Goal: Task Accomplishment & Management: Manage account settings

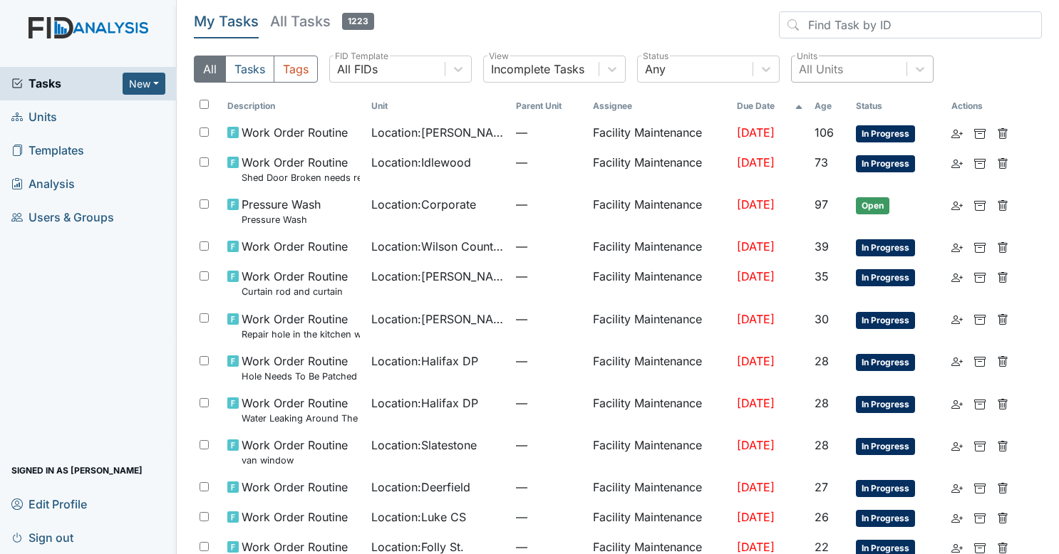
click at [864, 61] on div "All Units" at bounding box center [849, 69] width 115 height 26
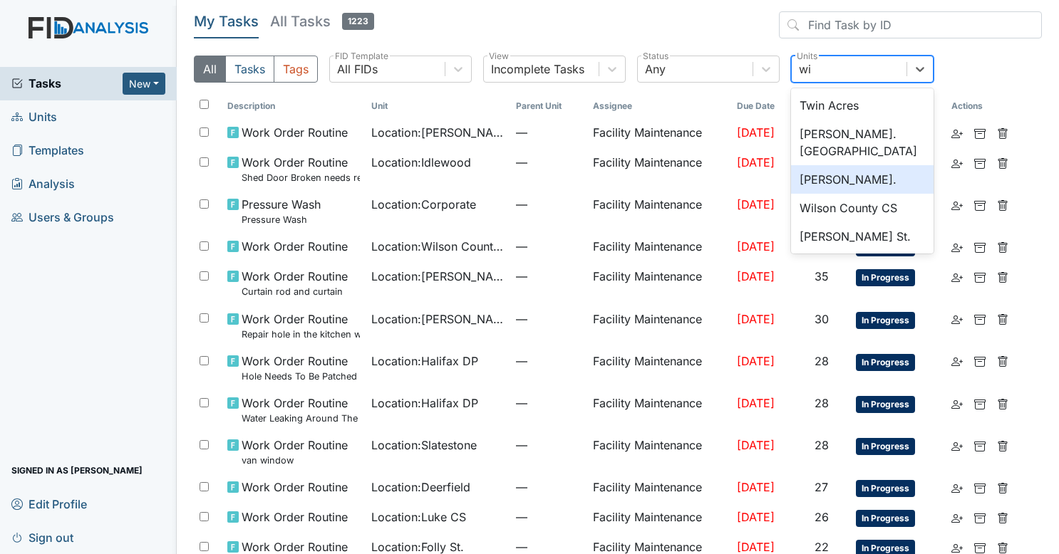
type input "w"
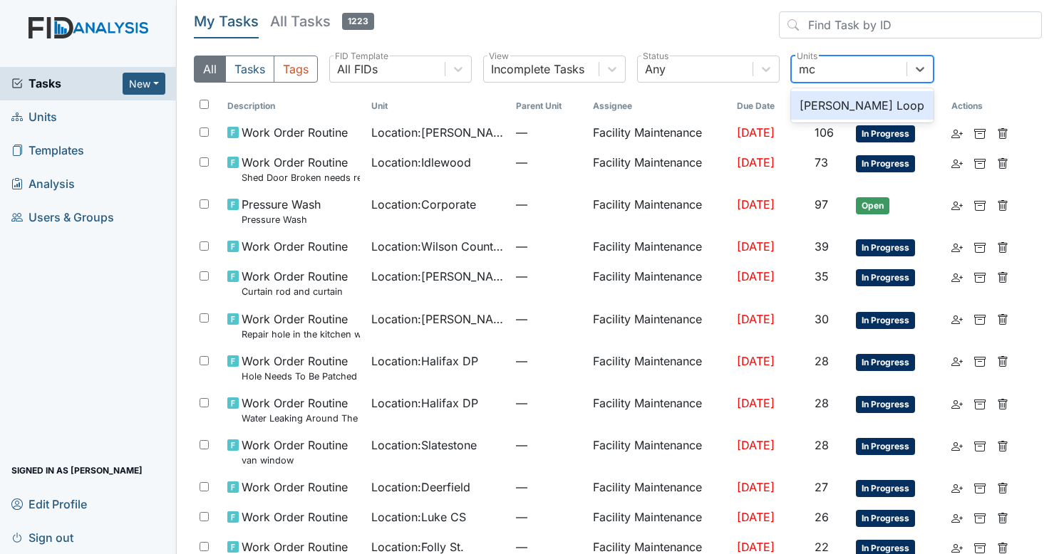
type input "mck"
click at [858, 108] on div "McKeel Loop" at bounding box center [862, 105] width 143 height 29
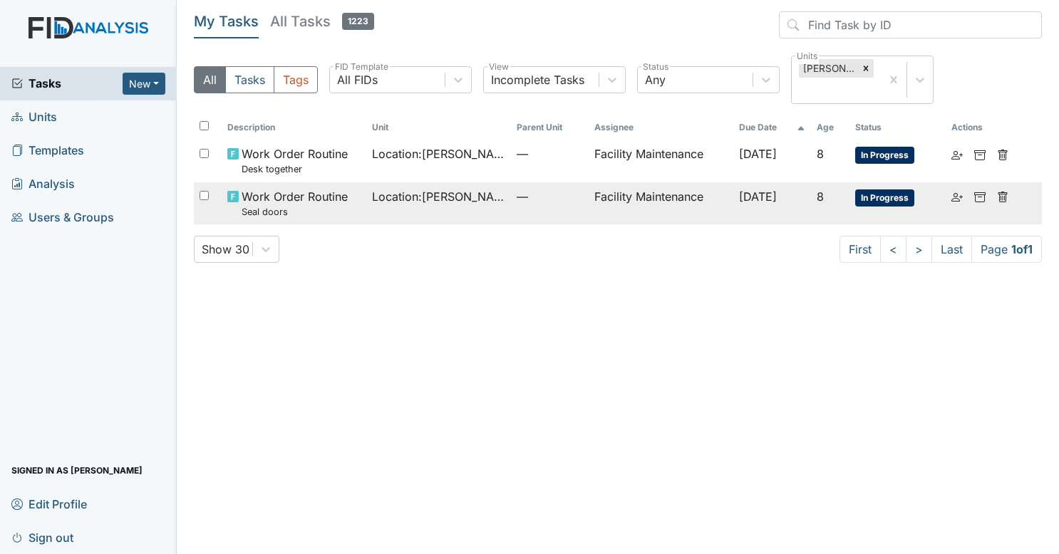
click at [616, 195] on td "Facility Maintenance" at bounding box center [661, 203] width 145 height 42
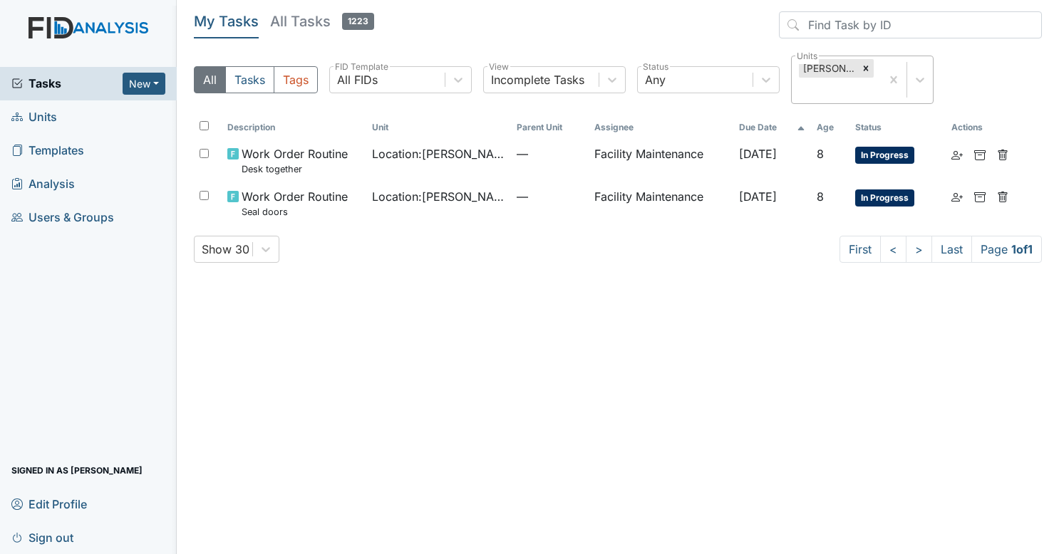
click at [845, 88] on div "McKeel Loop" at bounding box center [836, 79] width 89 height 47
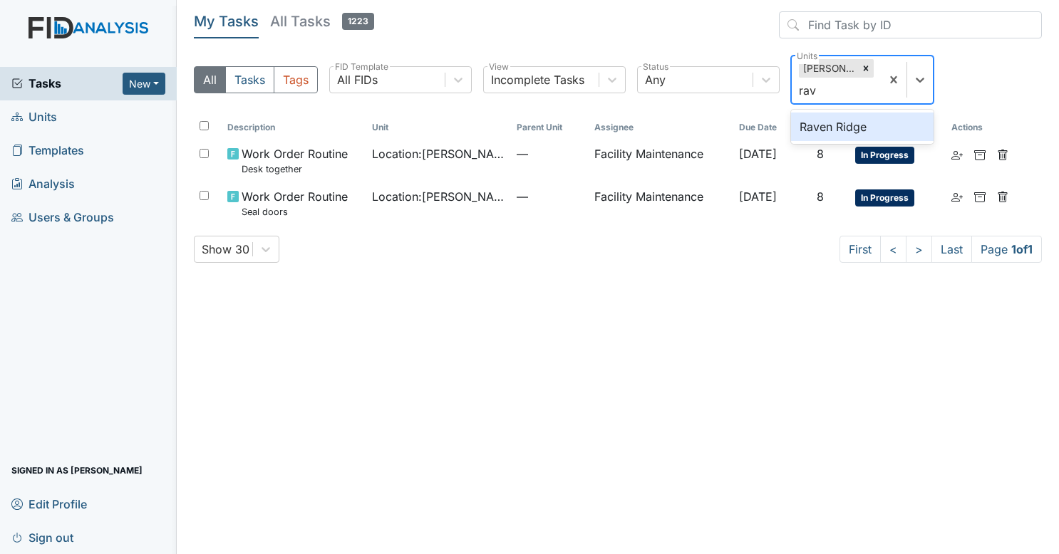
type input "rave"
click at [848, 120] on div "Raven Ridge" at bounding box center [862, 127] width 143 height 29
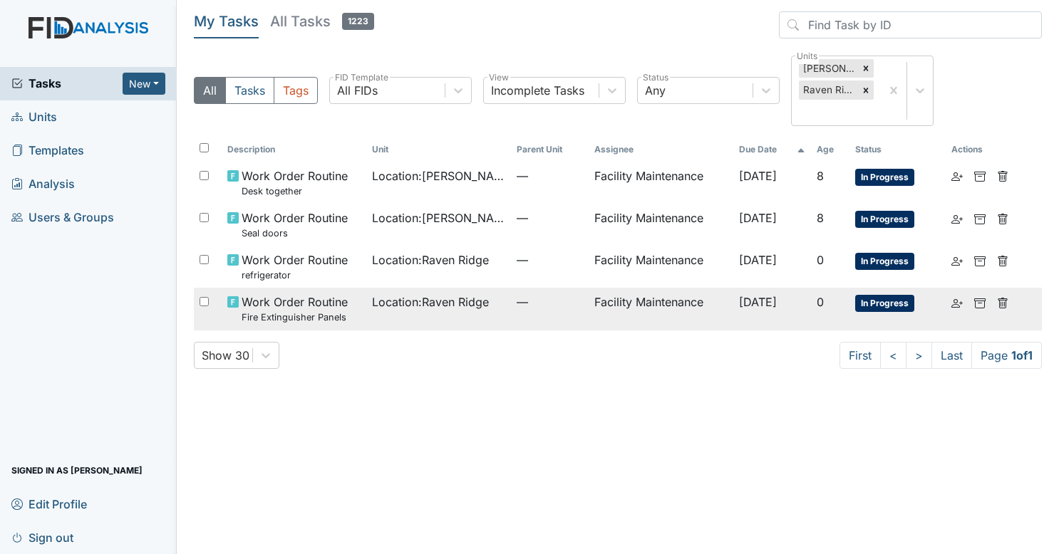
click at [572, 321] on td "—" at bounding box center [549, 309] width 77 height 42
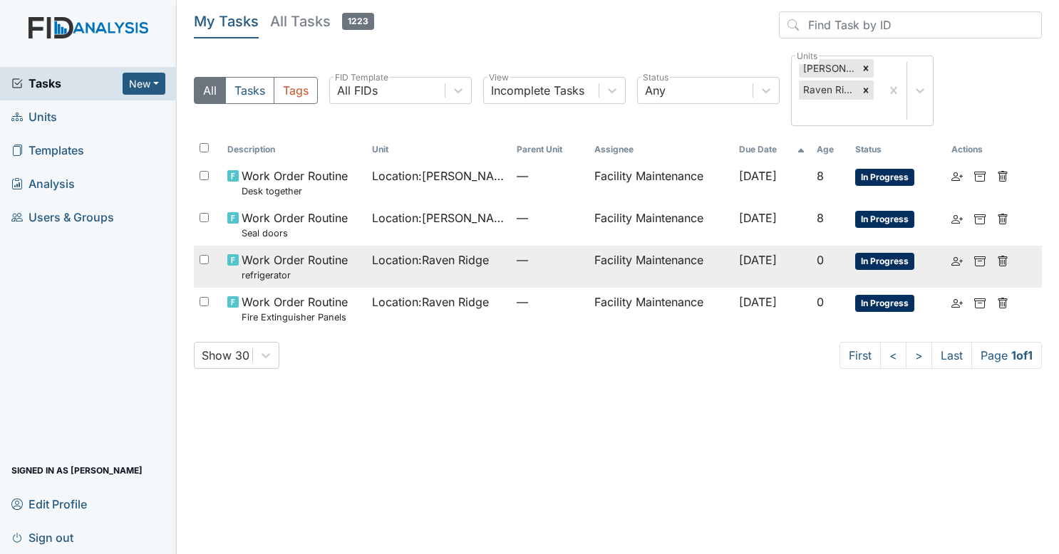
click at [564, 274] on td "—" at bounding box center [549, 267] width 77 height 42
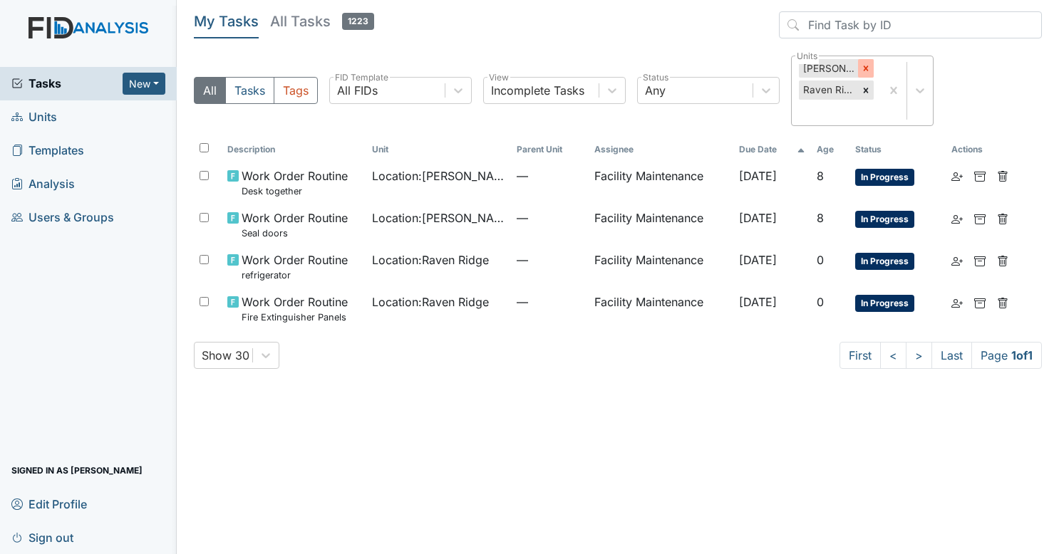
click at [858, 67] on div at bounding box center [866, 68] width 16 height 19
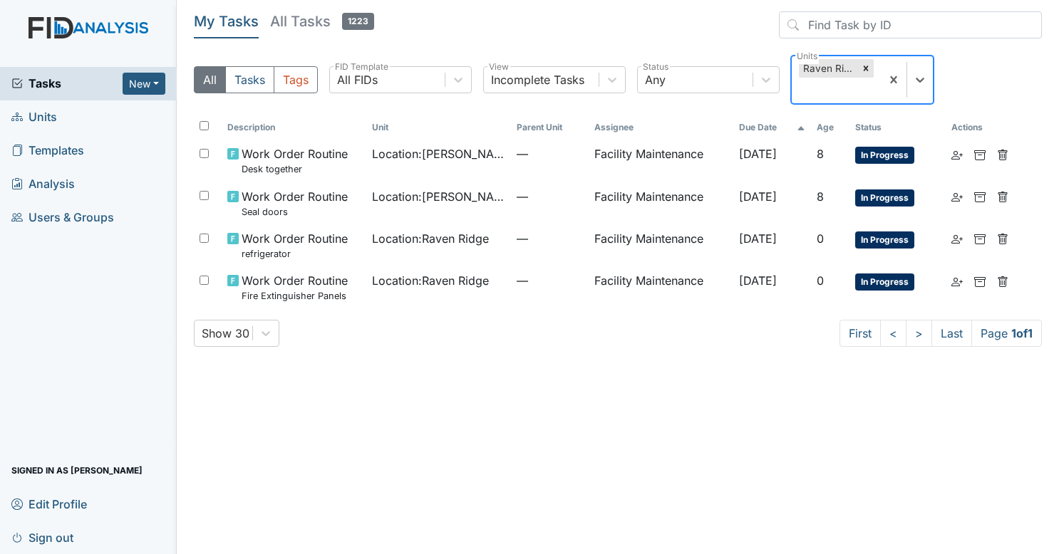
click at [858, 67] on div at bounding box center [866, 68] width 16 height 19
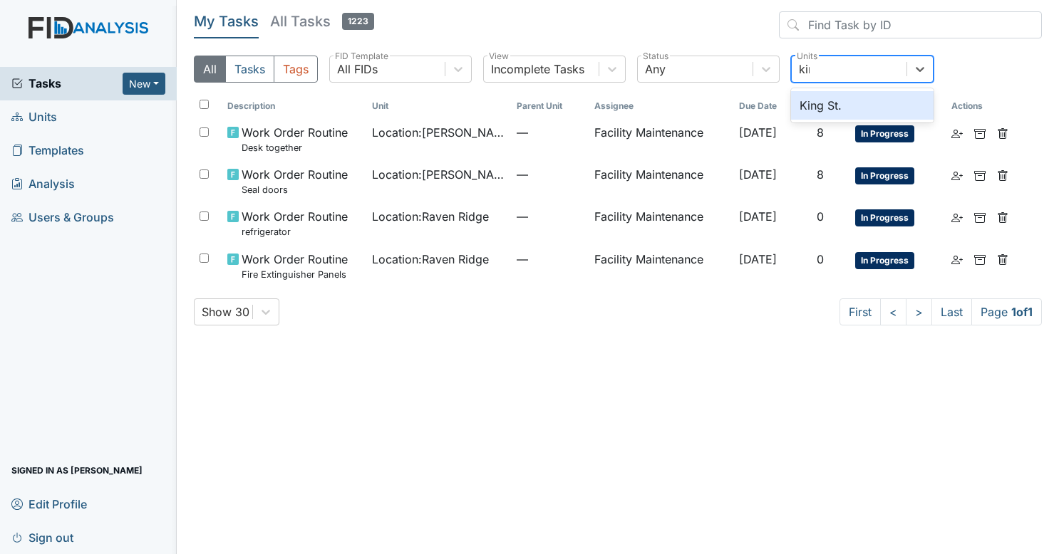
type input "king"
click at [841, 115] on div "King St." at bounding box center [862, 105] width 143 height 29
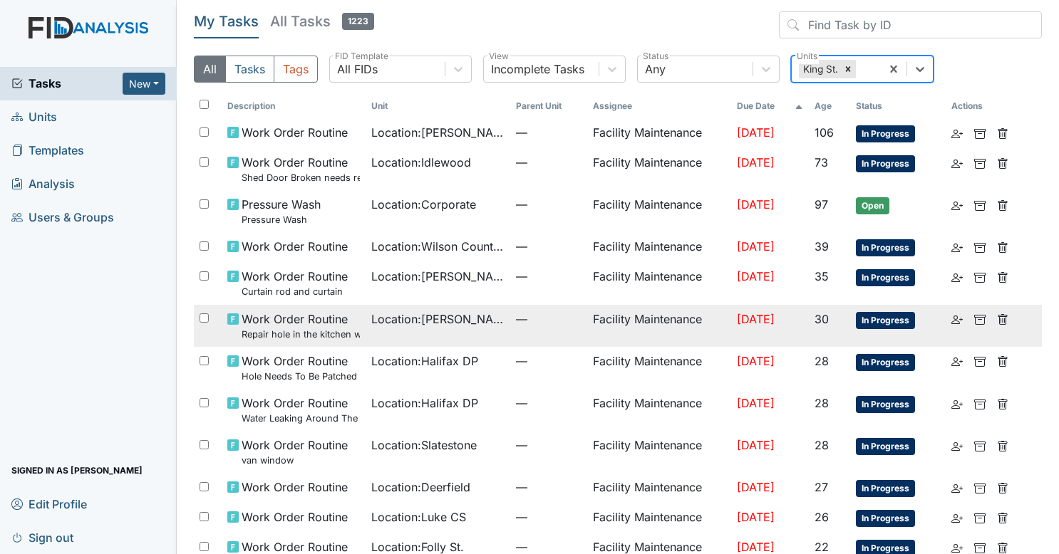
click at [366, 333] on td "Location : Luke St. ICF" at bounding box center [438, 326] width 144 height 42
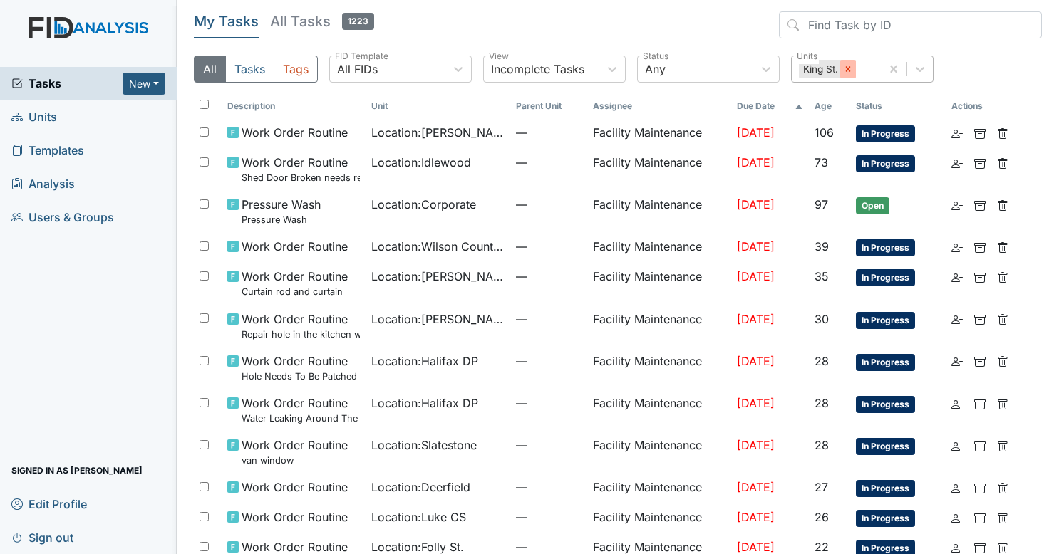
click at [843, 73] on icon at bounding box center [848, 69] width 10 height 10
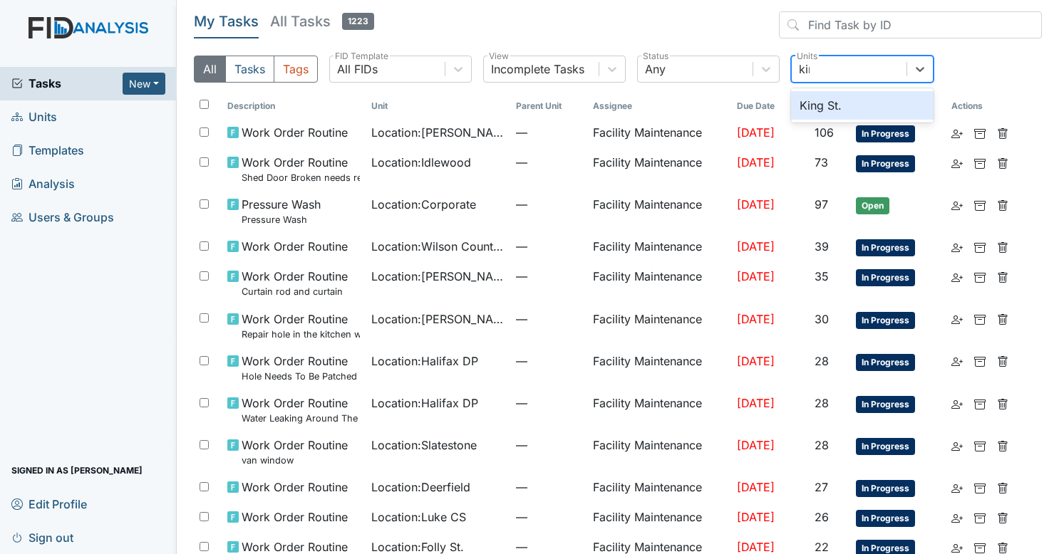
type input "king"
click at [818, 106] on div "King St." at bounding box center [862, 105] width 143 height 29
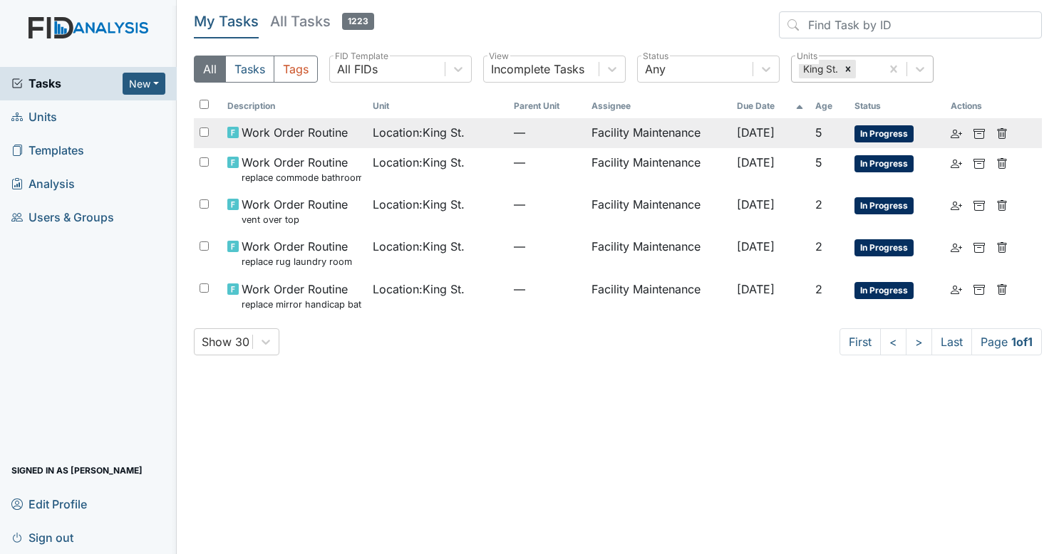
click at [384, 137] on span "Location : King St." at bounding box center [419, 132] width 92 height 17
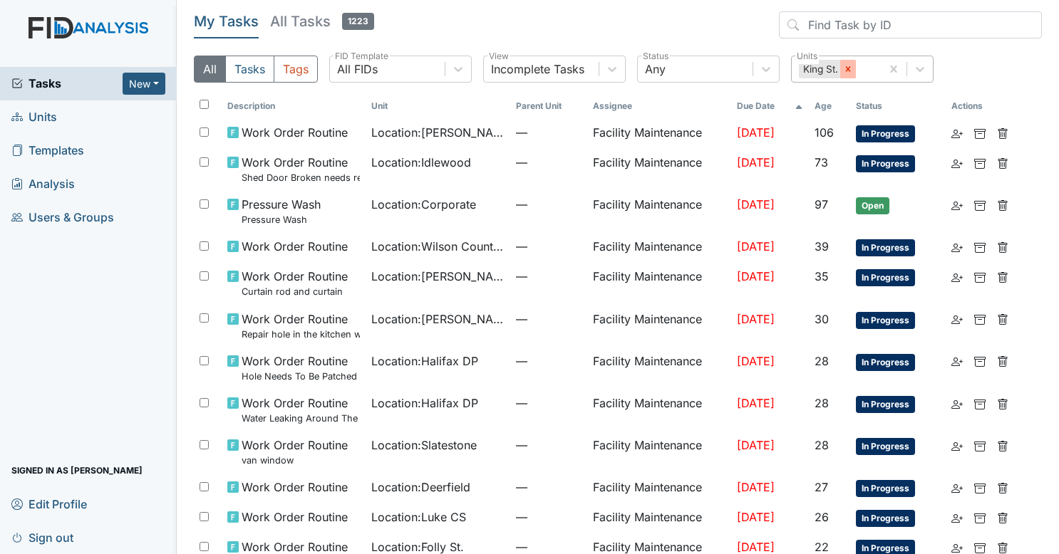
click at [841, 71] on div at bounding box center [848, 69] width 16 height 19
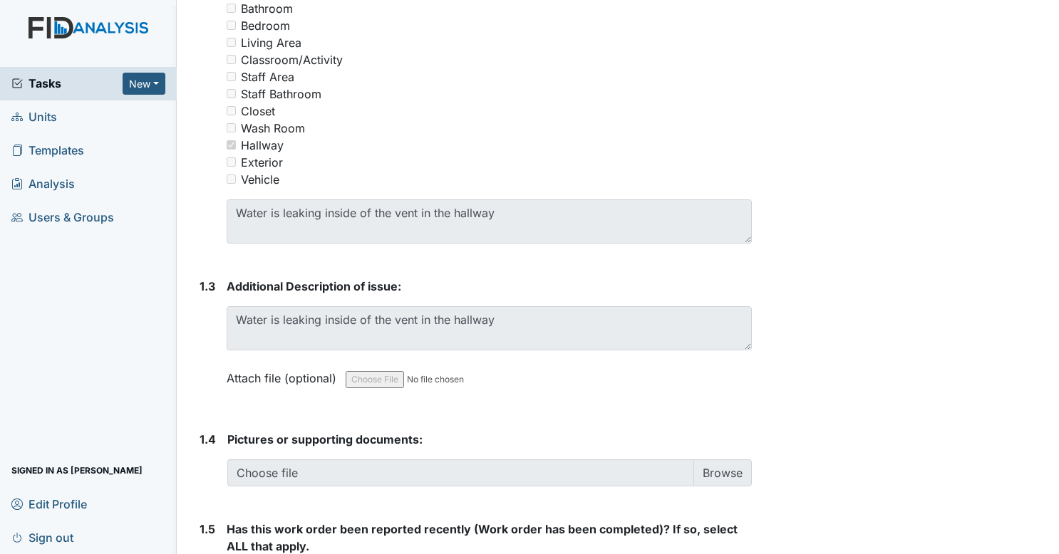
scroll to position [715, 0]
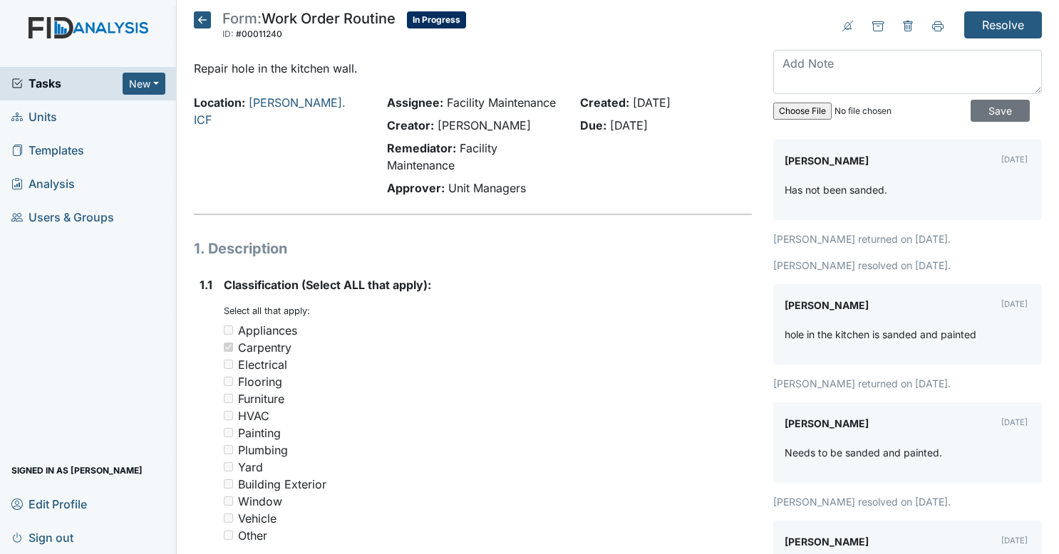
click at [892, 98] on input "file" at bounding box center [870, 111] width 194 height 34
click at [859, 67] on textarea at bounding box center [907, 72] width 269 height 44
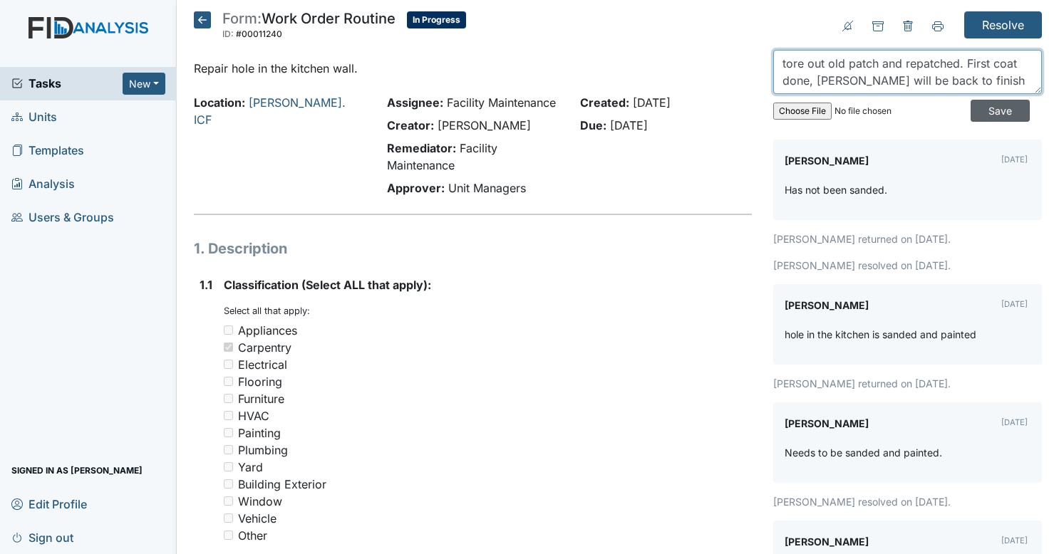
type textarea "tore out old patch and repatched. First coat done, aaron will be back to finish"
click at [981, 105] on input "Save" at bounding box center [1000, 111] width 59 height 22
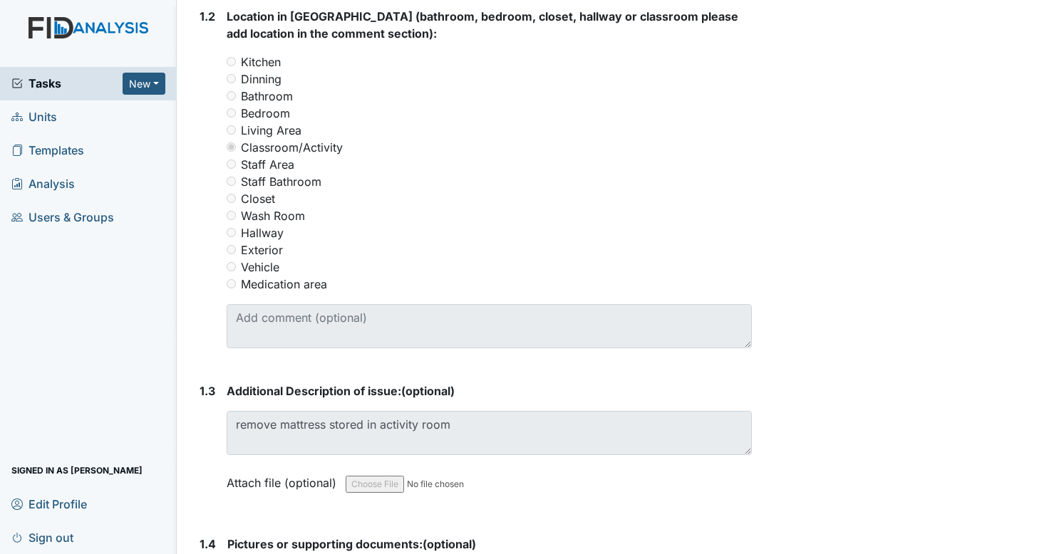
scroll to position [603, 0]
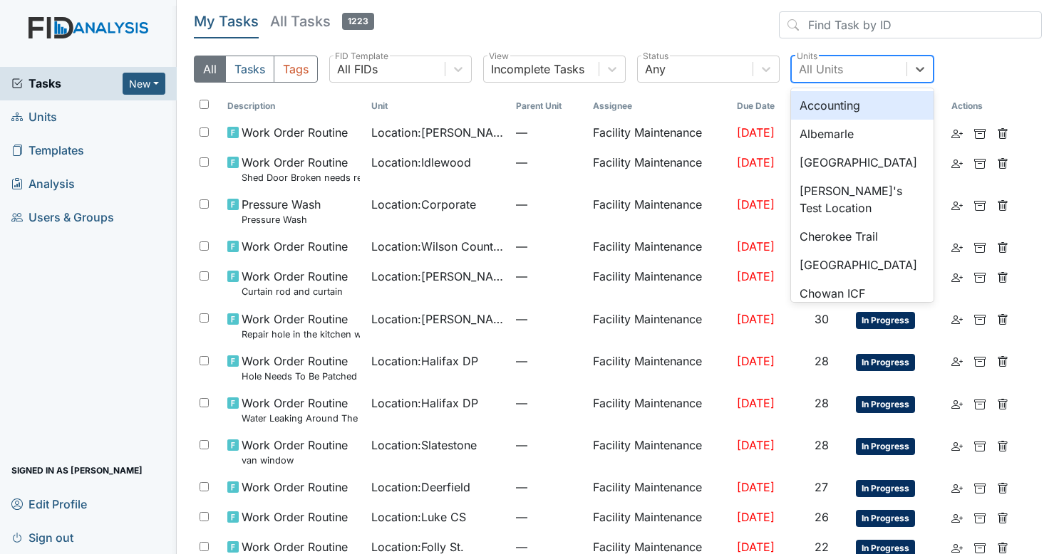
click at [837, 70] on div "All Units" at bounding box center [821, 69] width 44 height 17
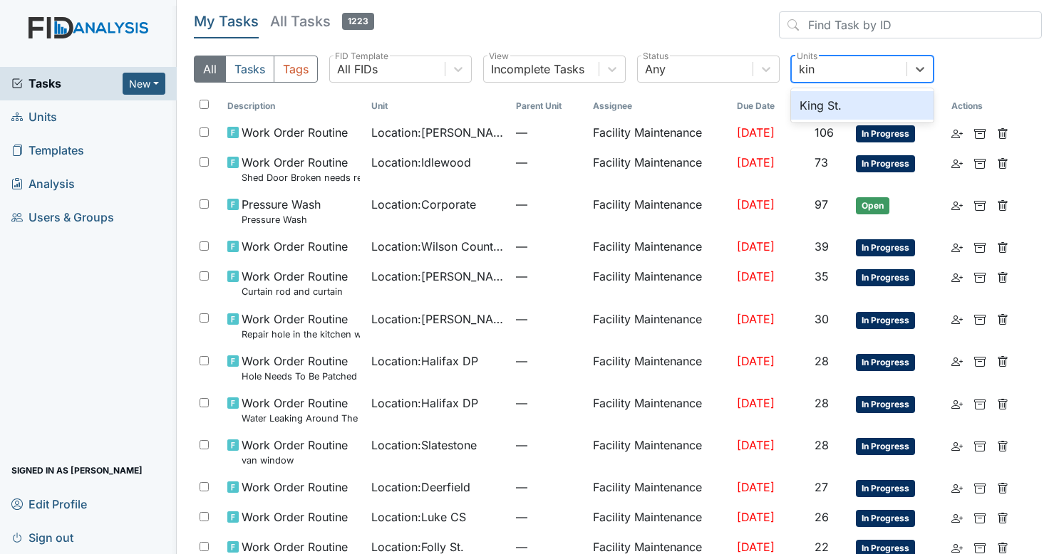
type input "king"
click at [832, 100] on div "King St." at bounding box center [862, 105] width 143 height 29
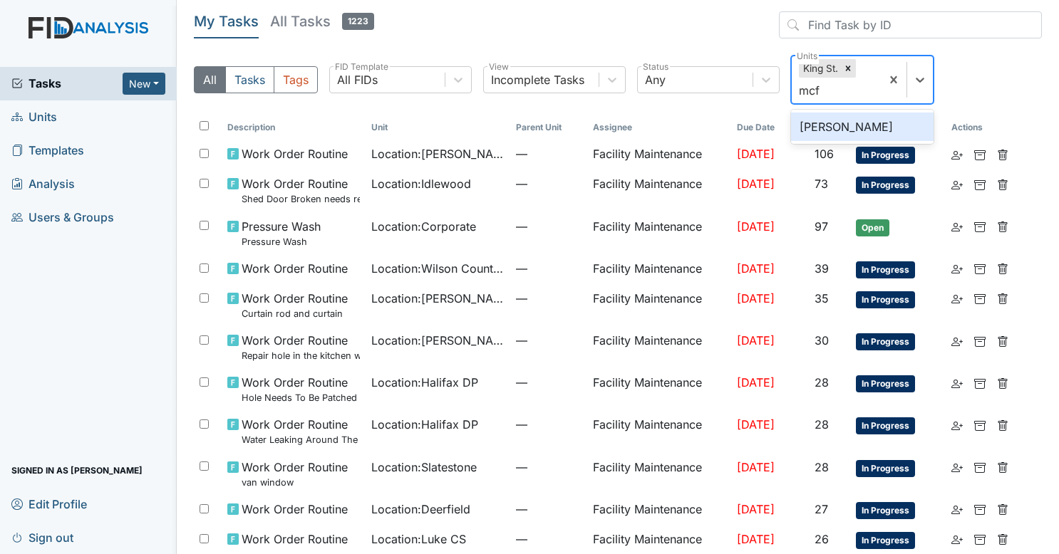
type input "mcfa"
click at [832, 119] on div "McFarland" at bounding box center [862, 127] width 143 height 29
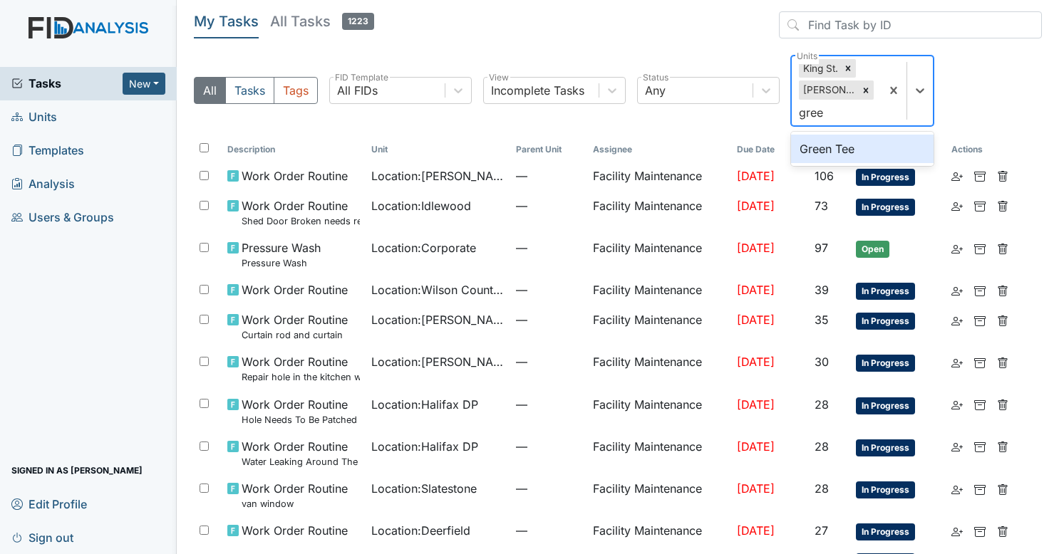
type input "green"
click at [828, 145] on div "Green Tee" at bounding box center [862, 149] width 143 height 29
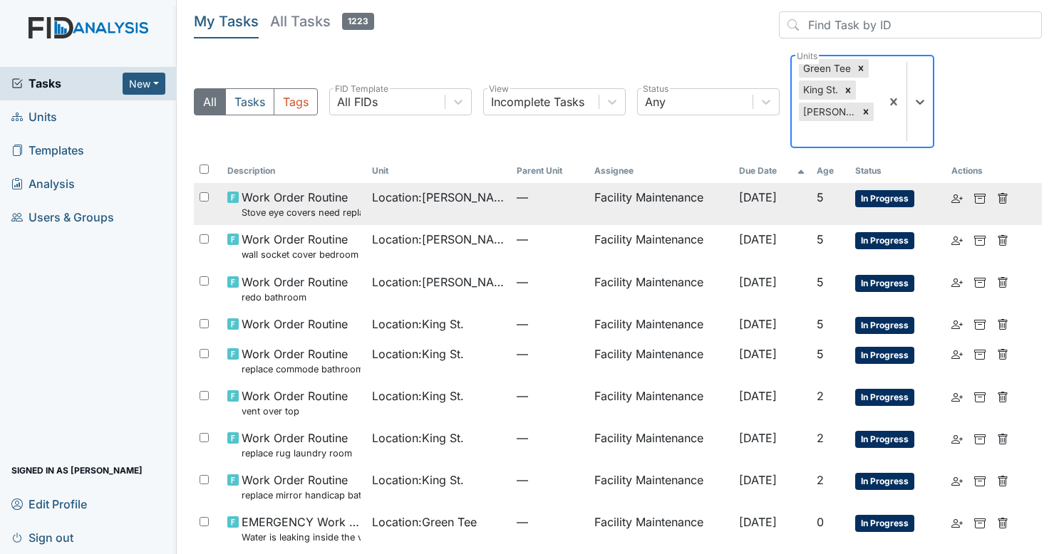
scroll to position [35, 0]
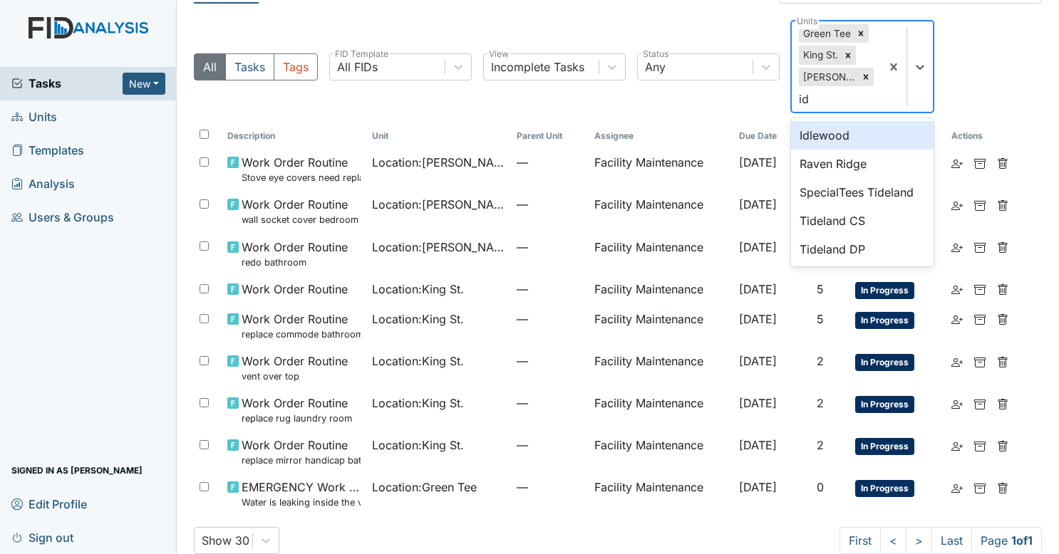
type input "idl"
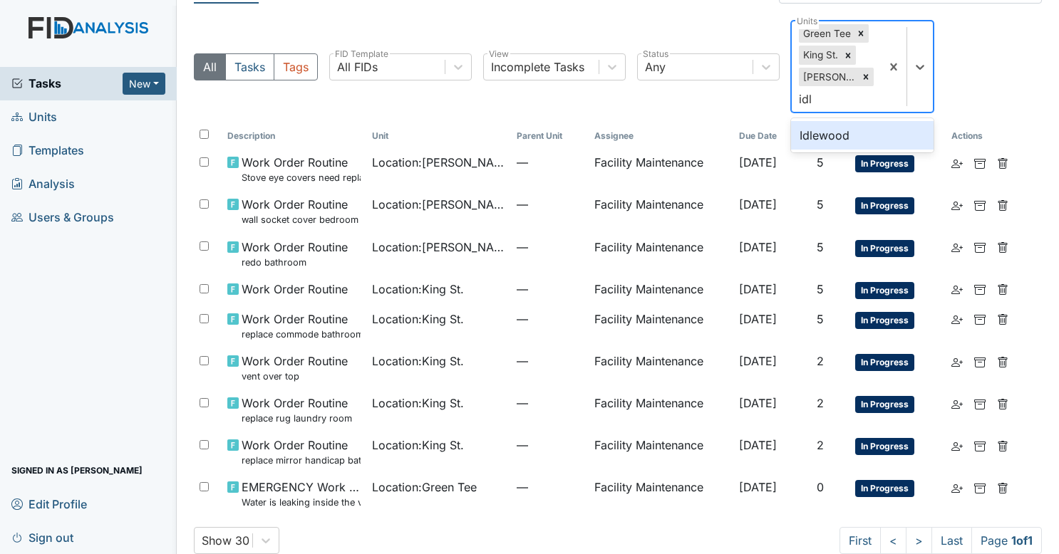
click at [842, 133] on div "Idlewood" at bounding box center [862, 135] width 143 height 29
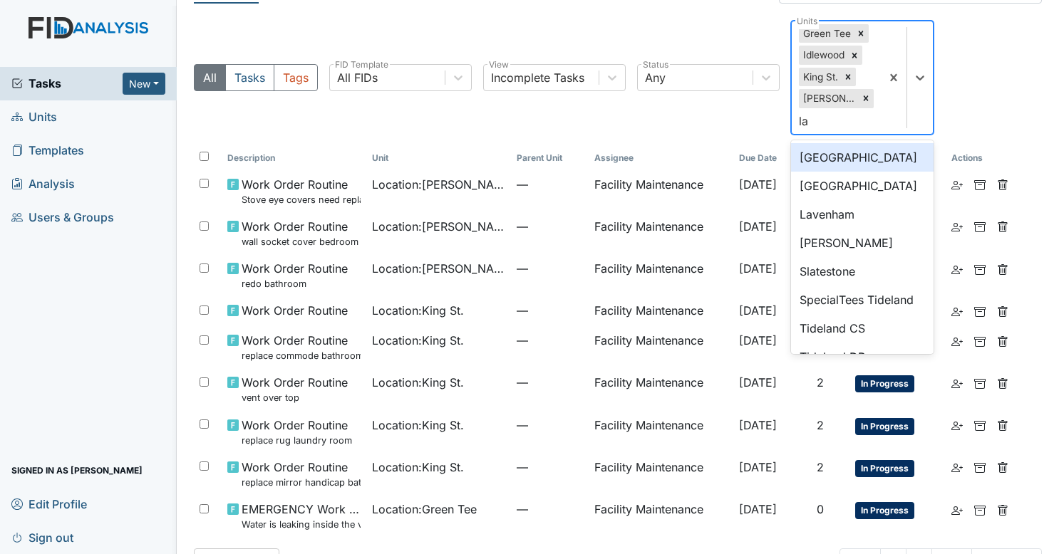
type input "lak"
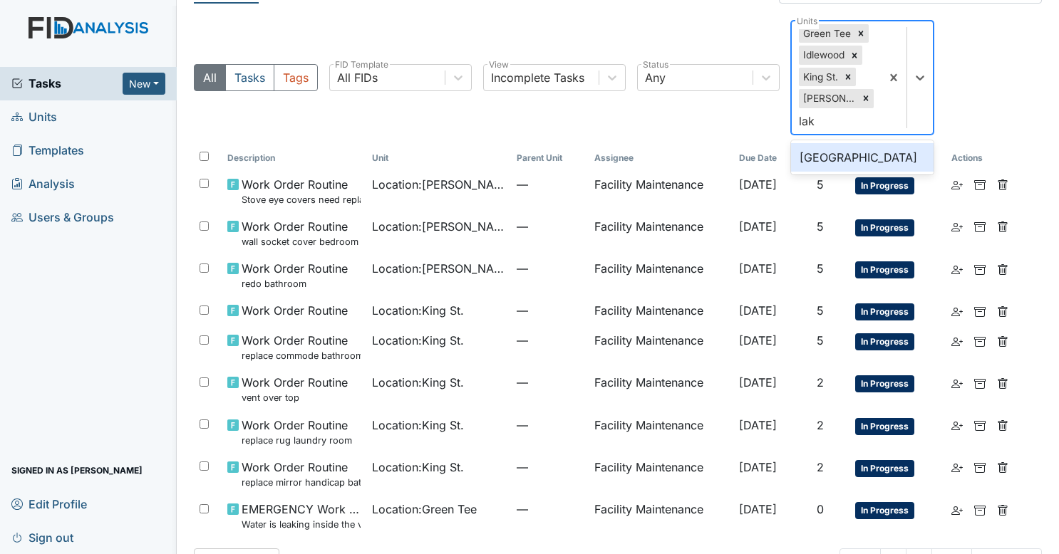
click at [836, 145] on div "Lakeview" at bounding box center [862, 157] width 143 height 29
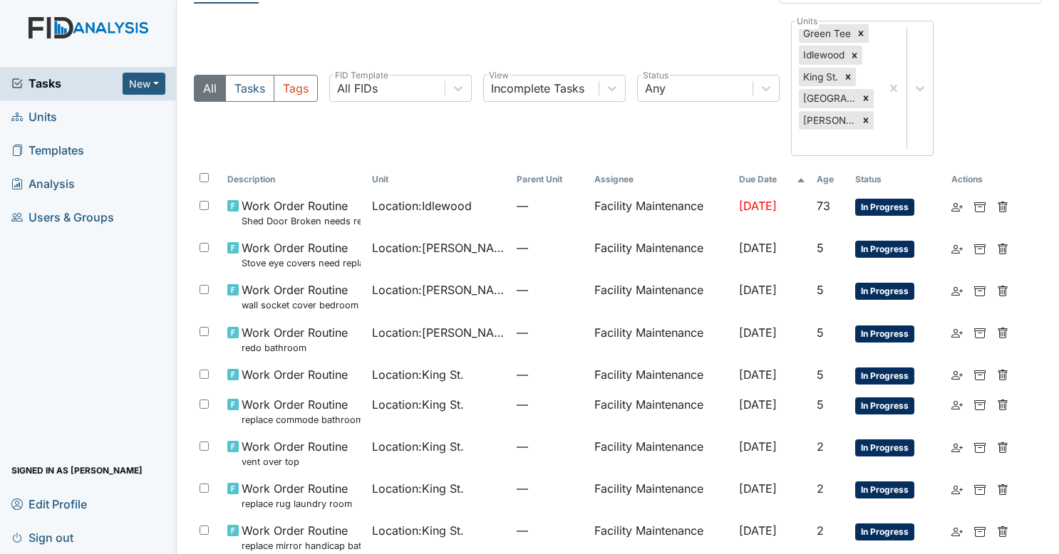
click at [599, 113] on div "All Tasks Tags All FIDs FID Template Incomplete Tasks View Any Status Green Tee…" at bounding box center [618, 94] width 848 height 147
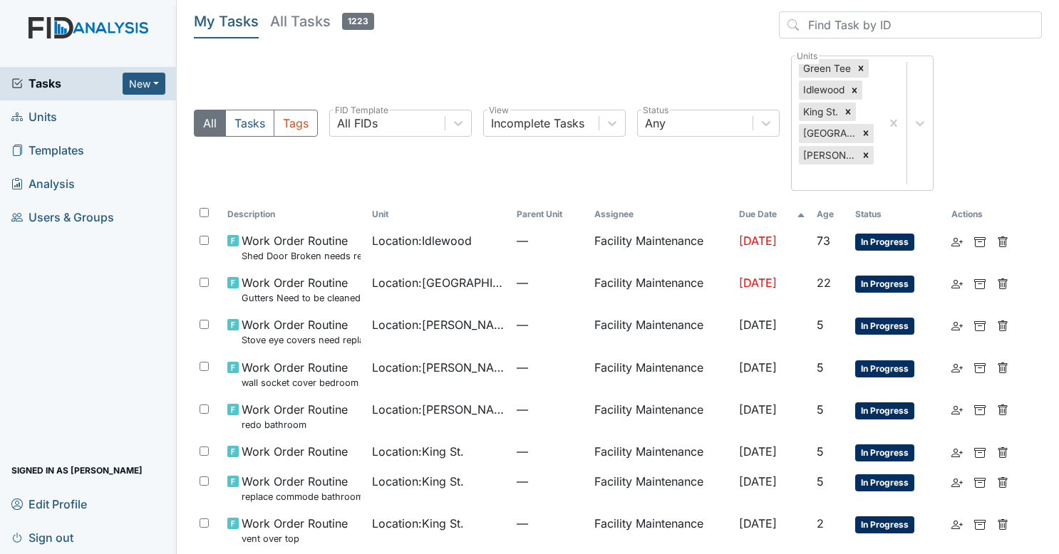
click at [44, 544] on span "Sign out" at bounding box center [42, 538] width 62 height 22
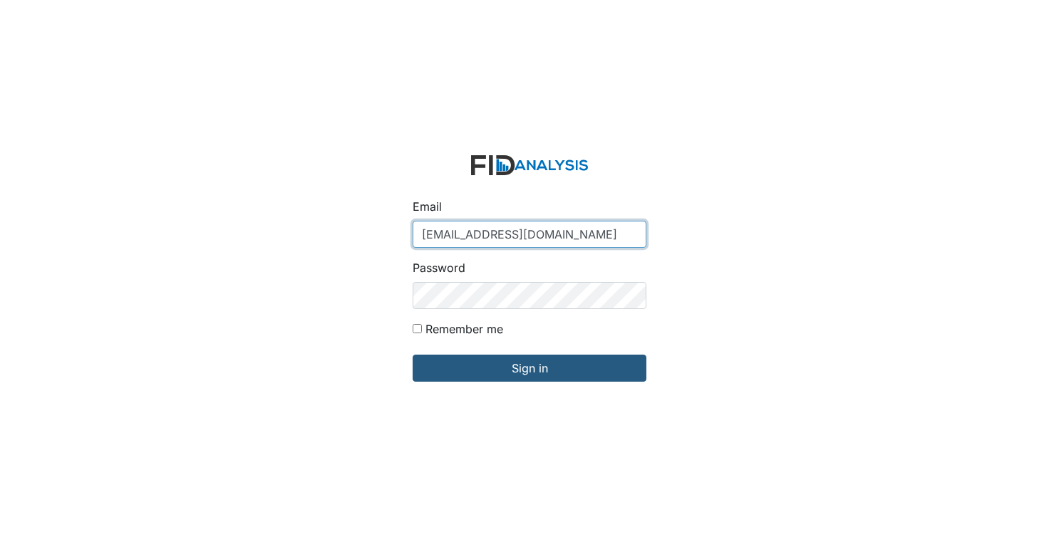
type input "[EMAIL_ADDRESS][DOMAIN_NAME]"
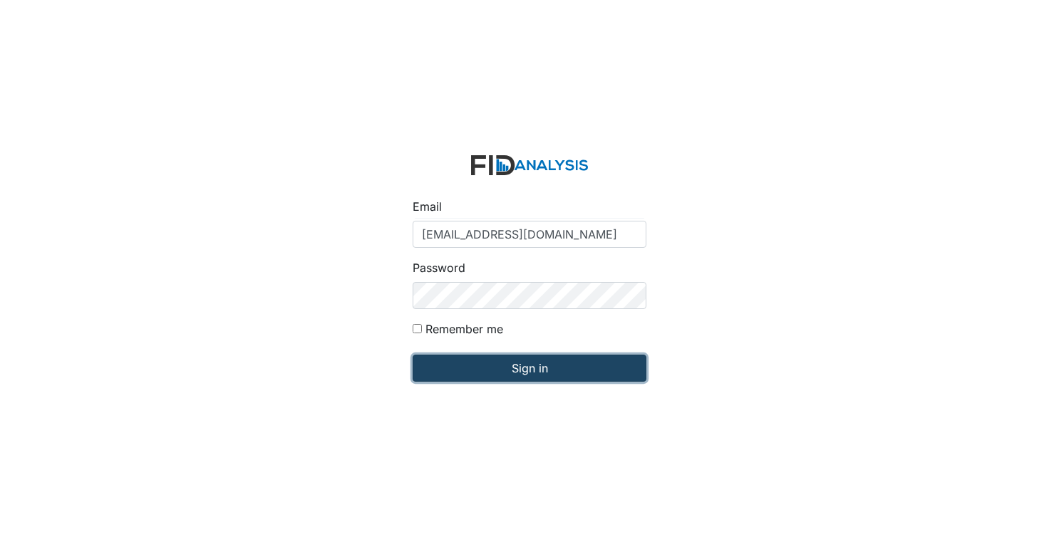
click at [523, 371] on input "Sign in" at bounding box center [530, 368] width 234 height 27
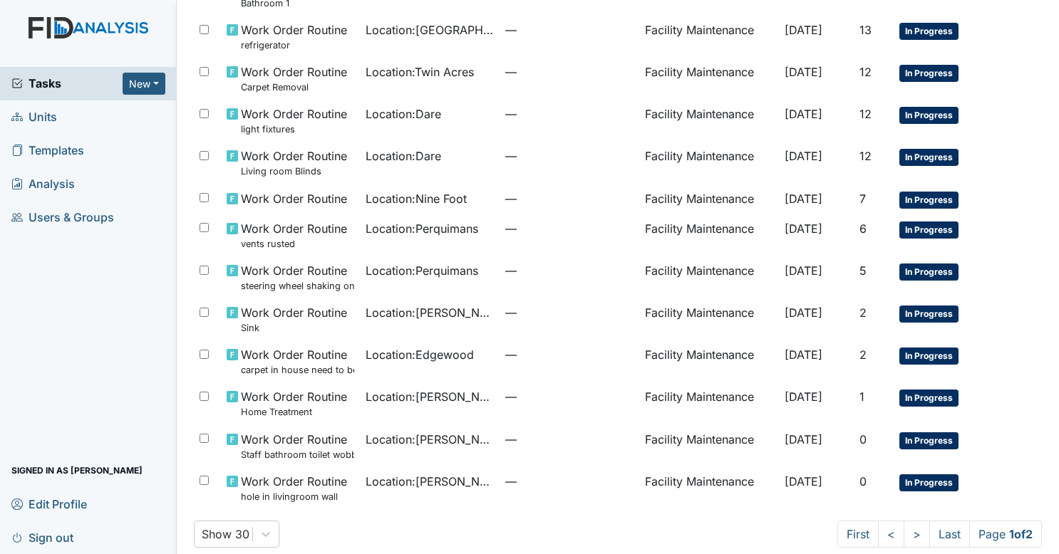
scroll to position [840, 0]
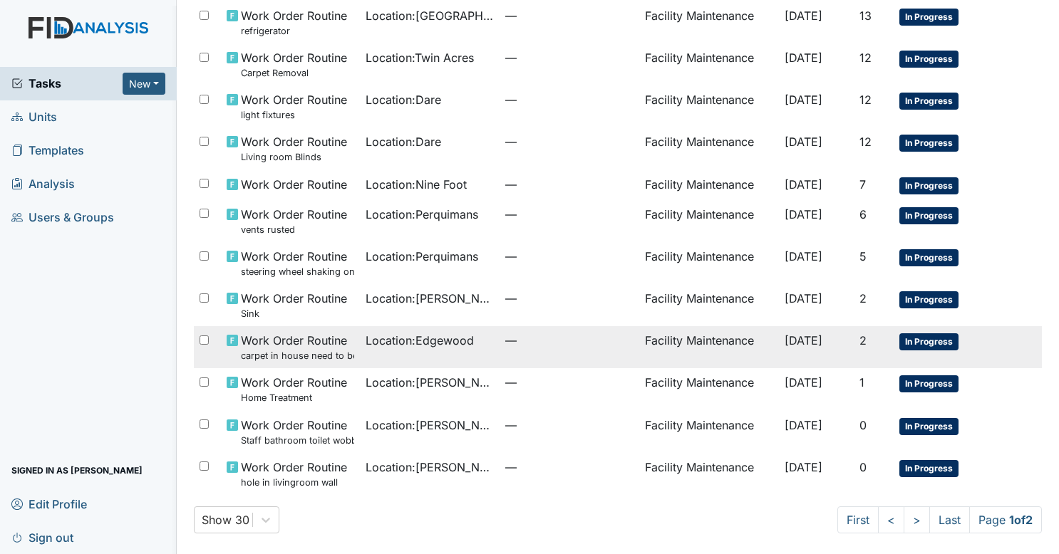
click at [551, 334] on span "—" at bounding box center [569, 340] width 128 height 17
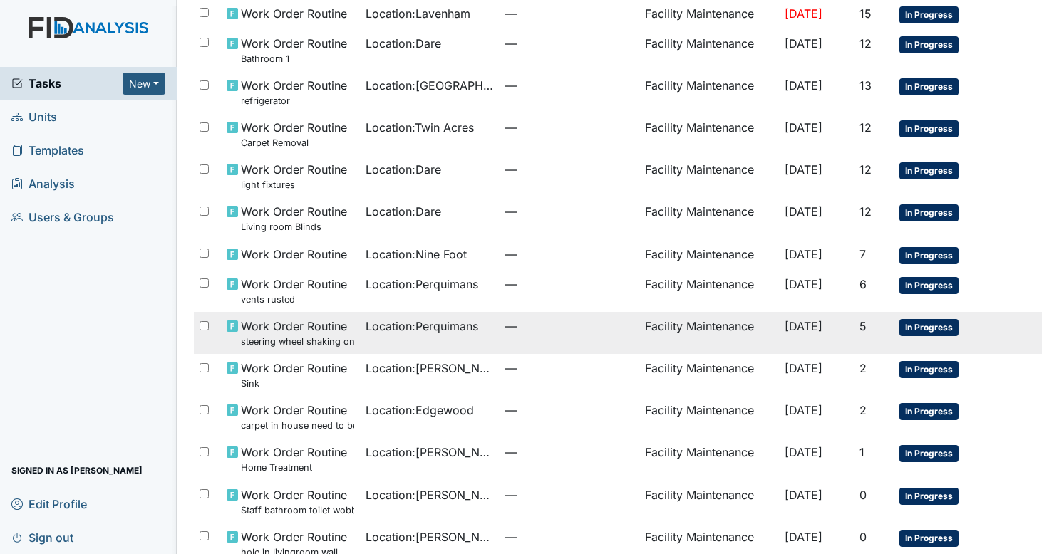
scroll to position [758, 0]
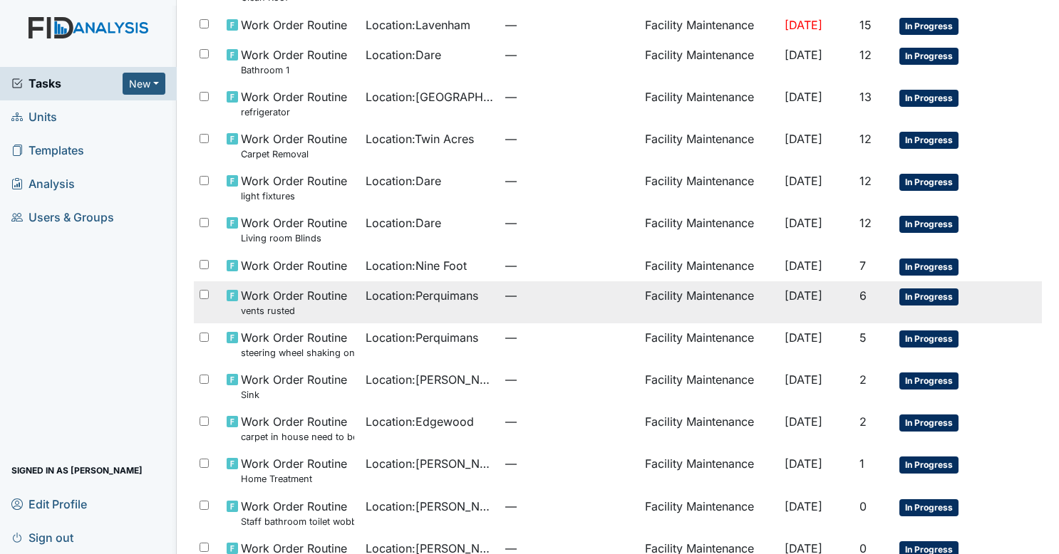
click at [505, 282] on td "—" at bounding box center [570, 302] width 140 height 42
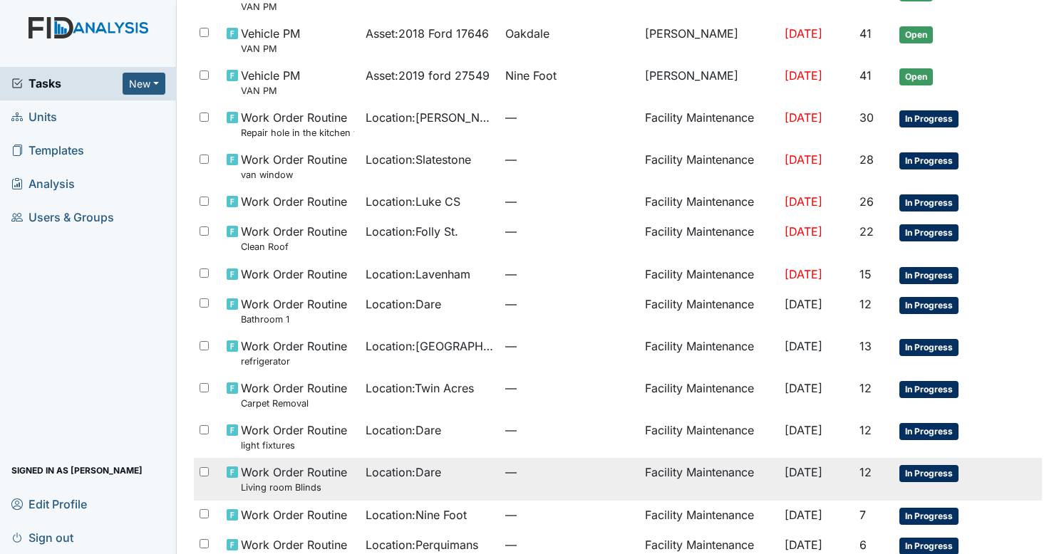
scroll to position [458, 0]
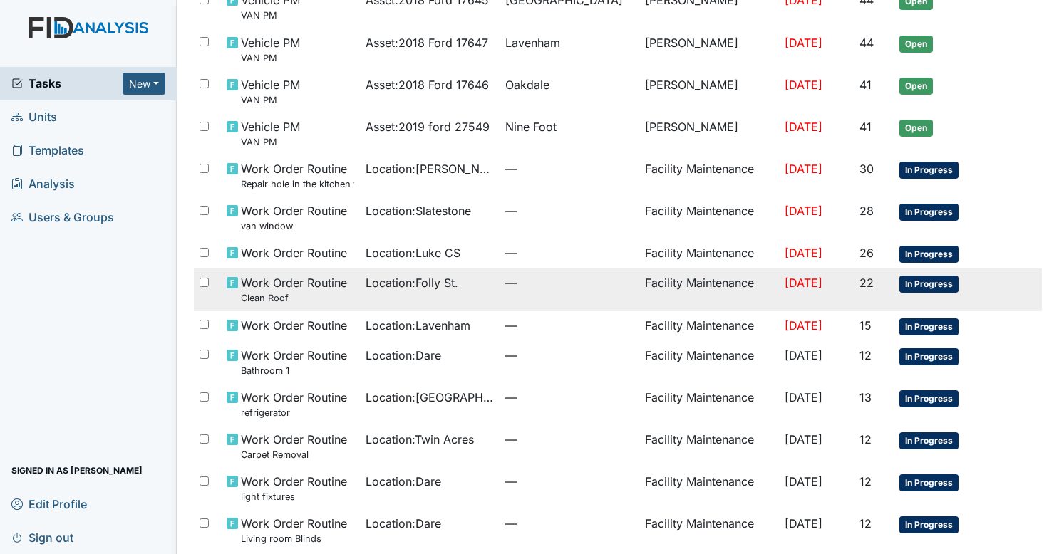
click at [388, 291] on td "Location : Folly St." at bounding box center [430, 290] width 140 height 42
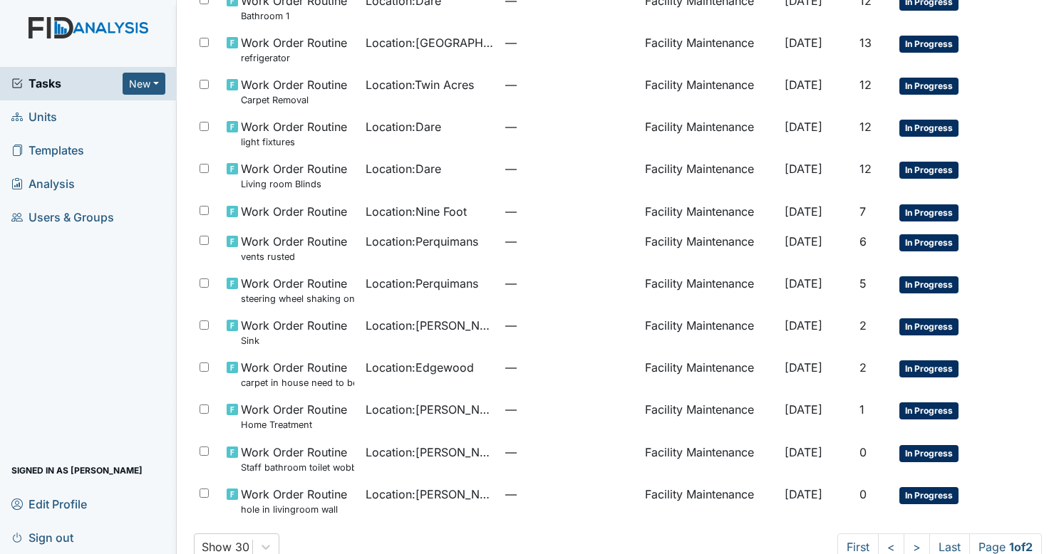
scroll to position [840, 0]
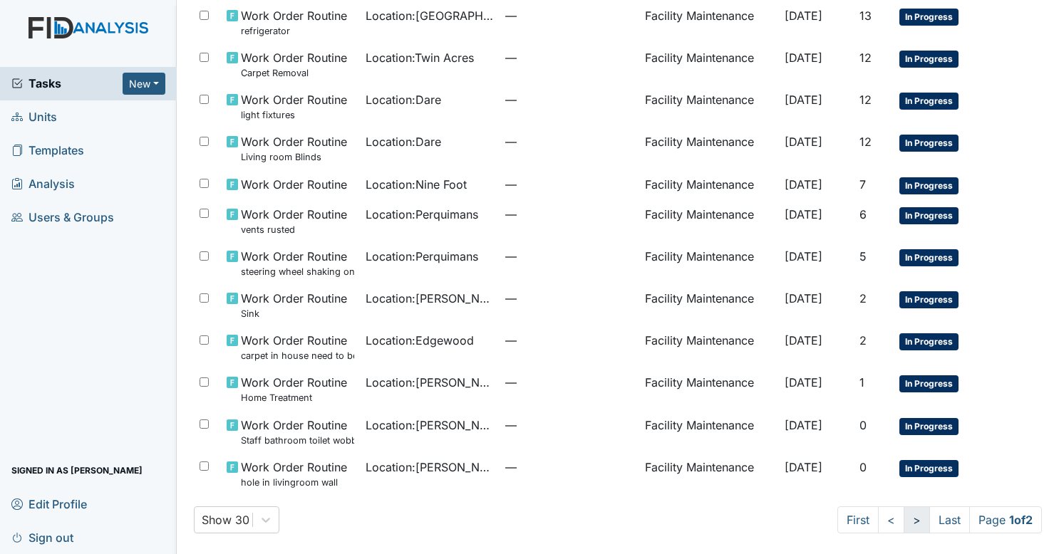
click at [904, 515] on link ">" at bounding box center [917, 520] width 26 height 27
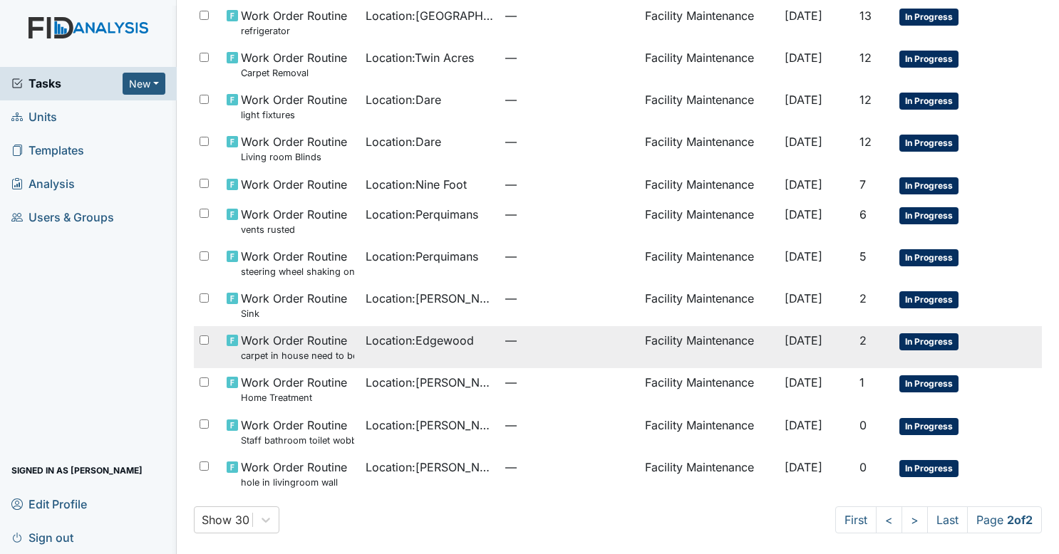
scroll to position [4, 0]
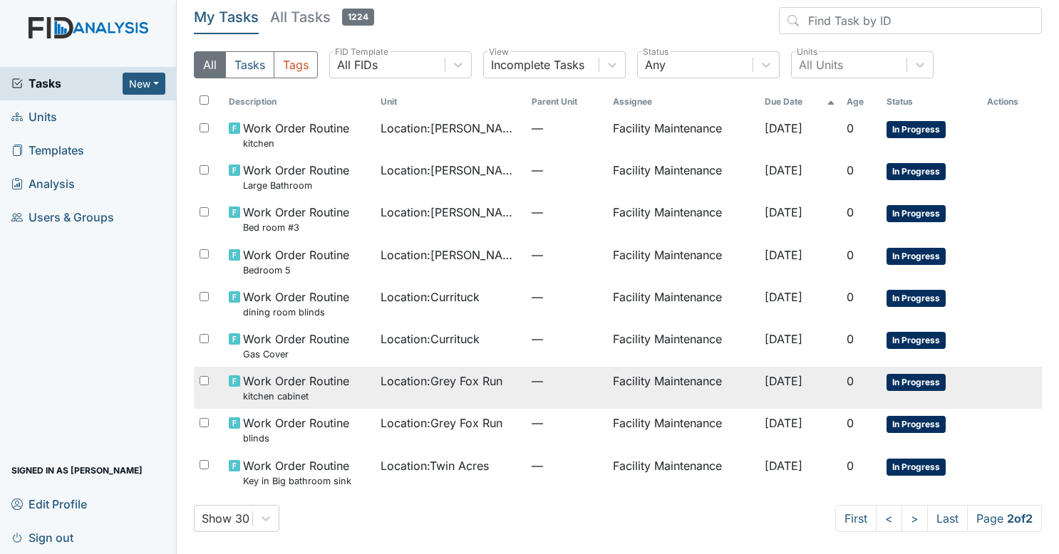
click at [526, 402] on td "—" at bounding box center [566, 388] width 81 height 42
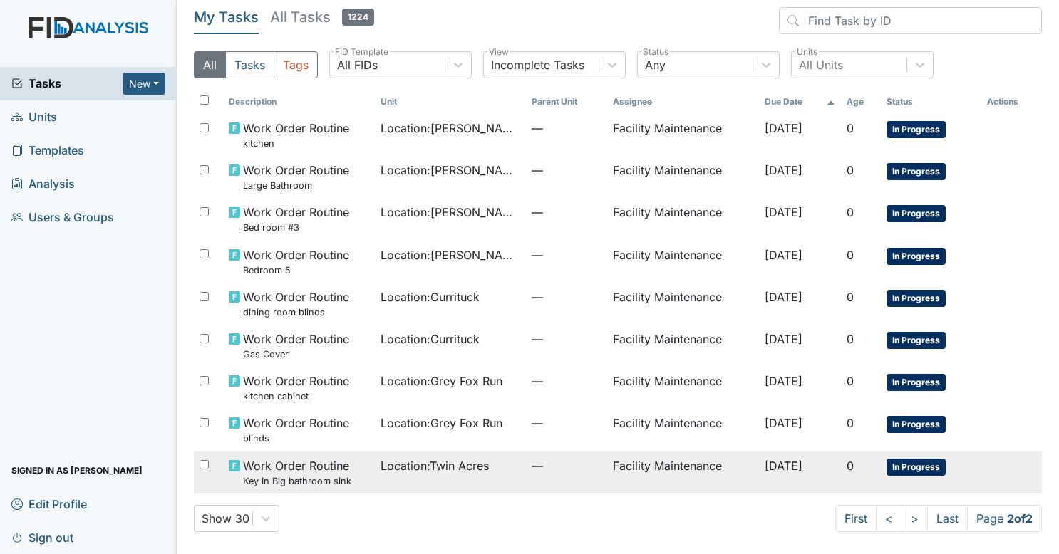
click at [496, 465] on div "Location : Twin Acres" at bounding box center [451, 466] width 140 height 17
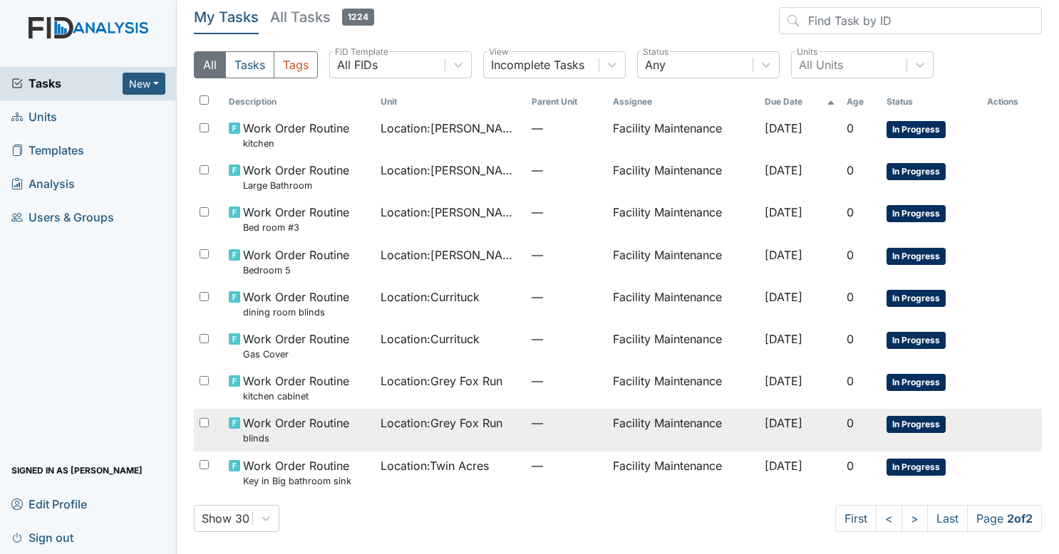
click at [402, 432] on td "Location : Grey Fox Run" at bounding box center [451, 430] width 152 height 42
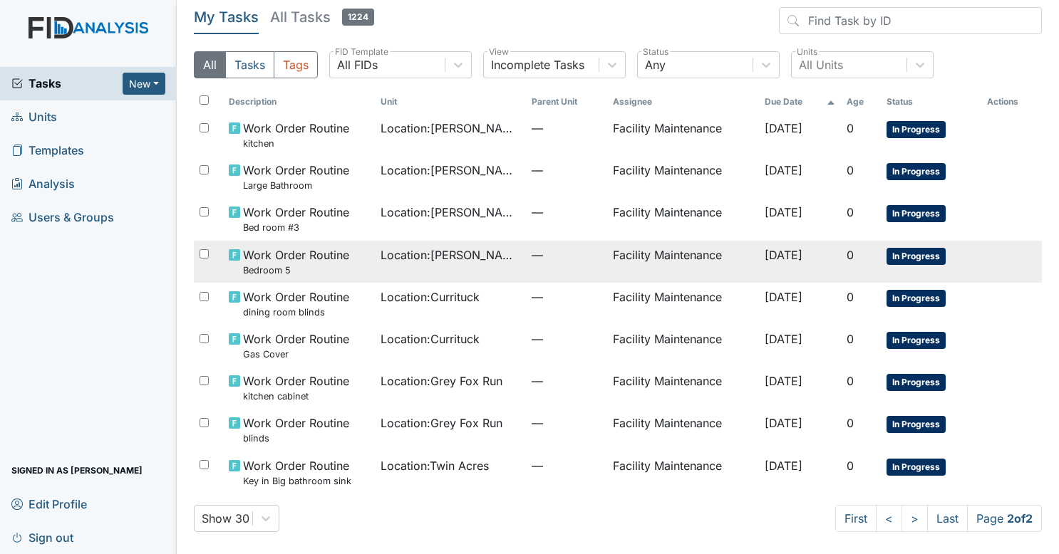
click at [449, 269] on td "Location : Lockwood" at bounding box center [451, 262] width 152 height 42
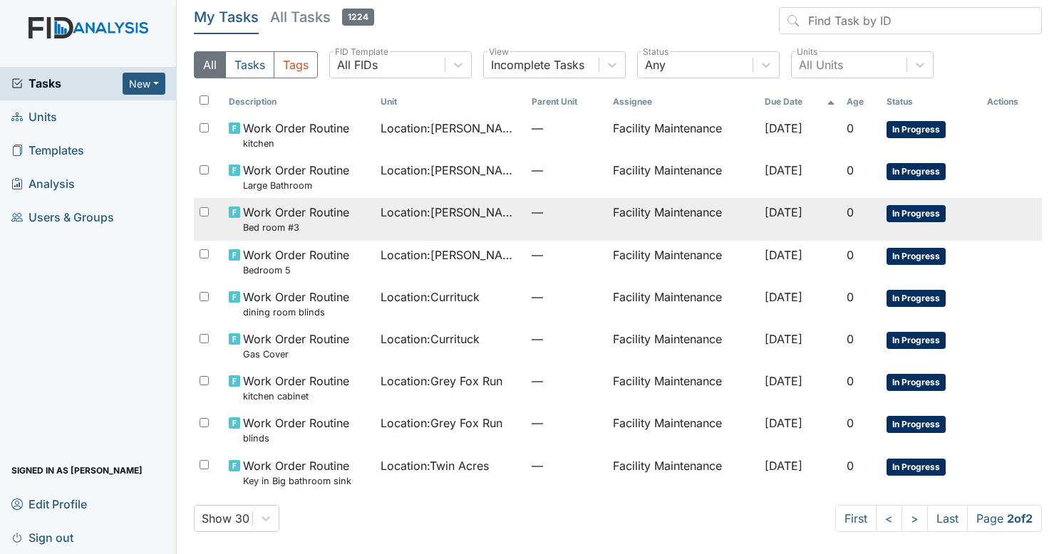
click at [425, 237] on td "Location : Lockwood" at bounding box center [451, 219] width 152 height 42
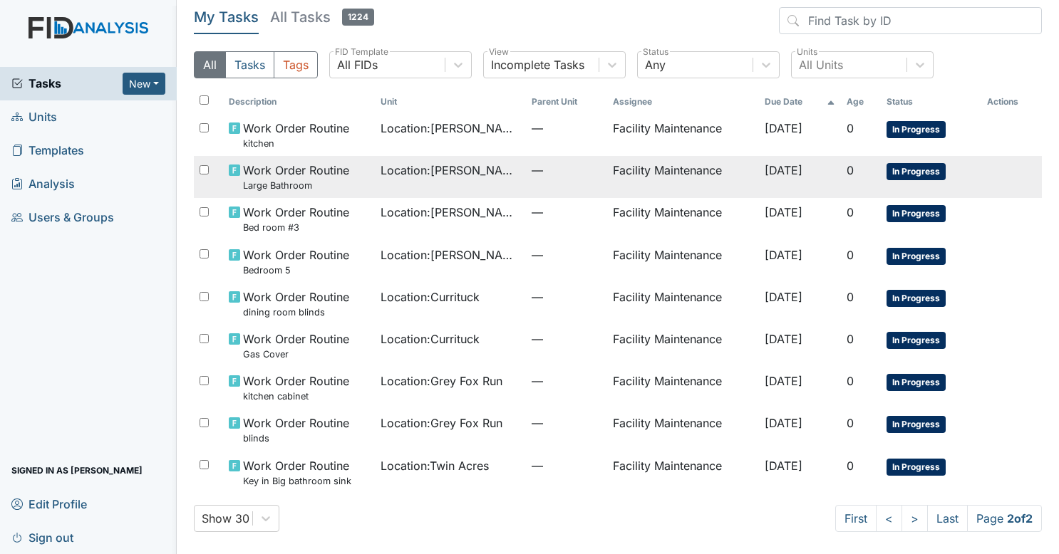
click at [432, 173] on span "Location : Lockwood" at bounding box center [451, 170] width 140 height 17
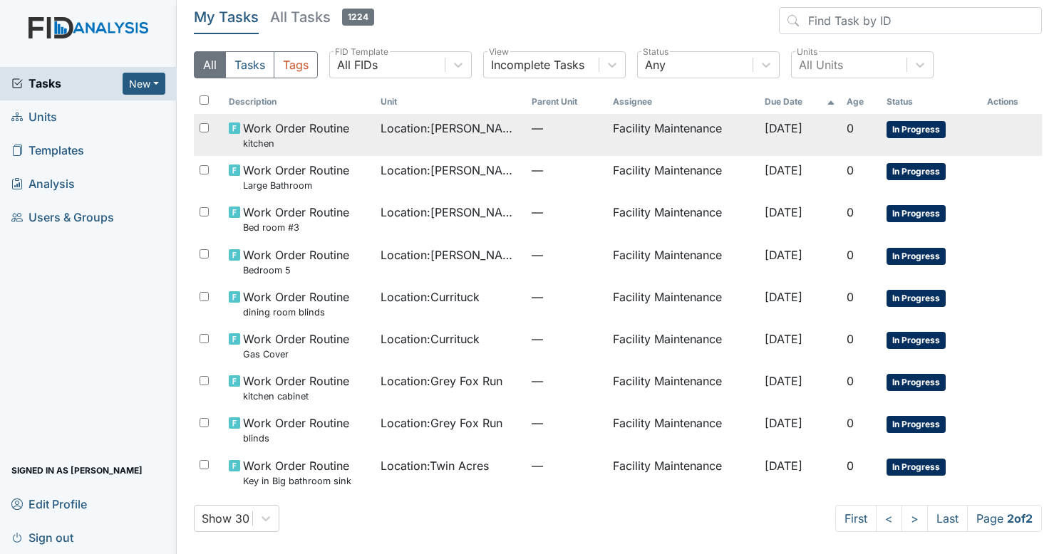
click at [442, 128] on span "Location : Lockwood" at bounding box center [451, 128] width 140 height 17
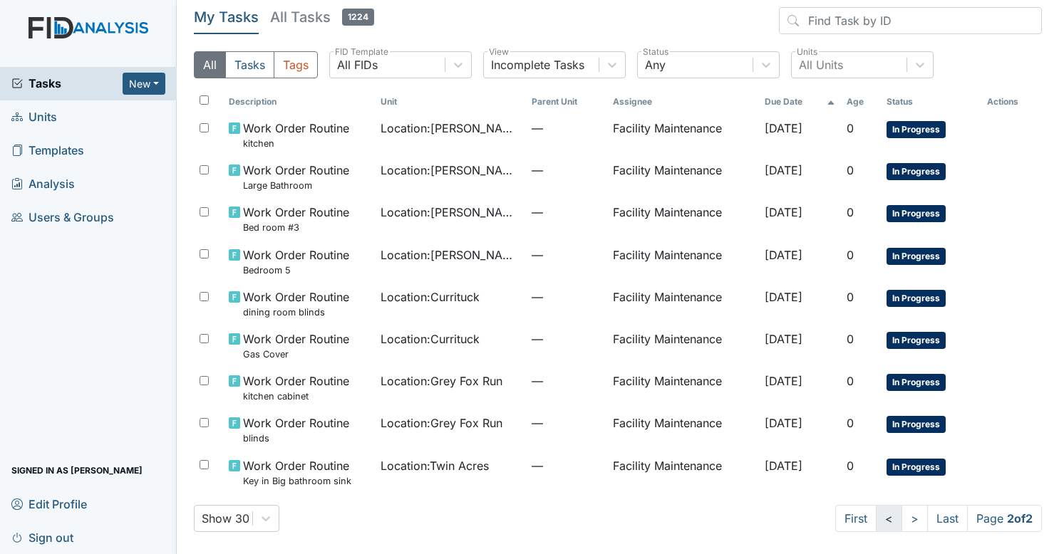
click at [876, 520] on link "<" at bounding box center [889, 518] width 26 height 27
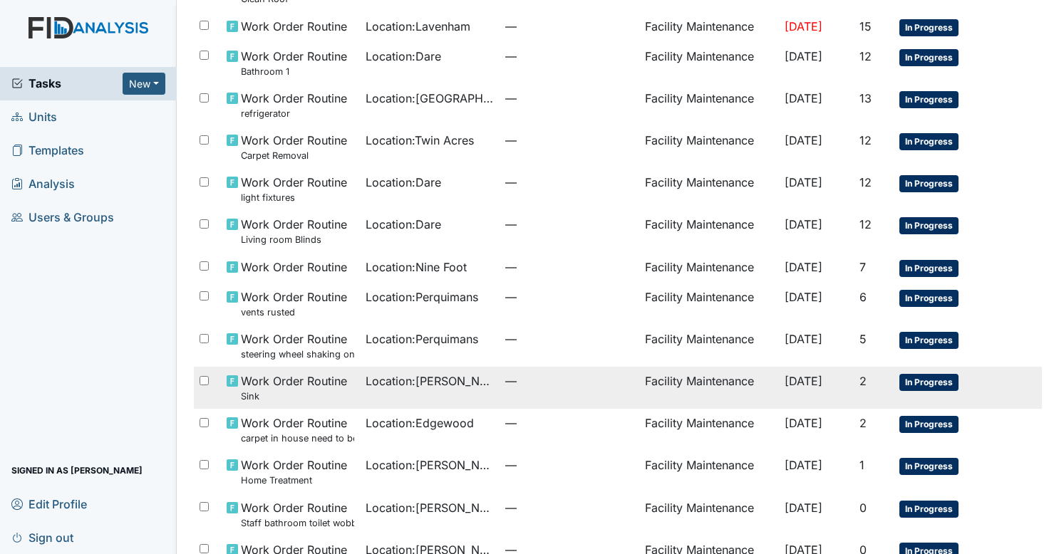
scroll to position [757, 0]
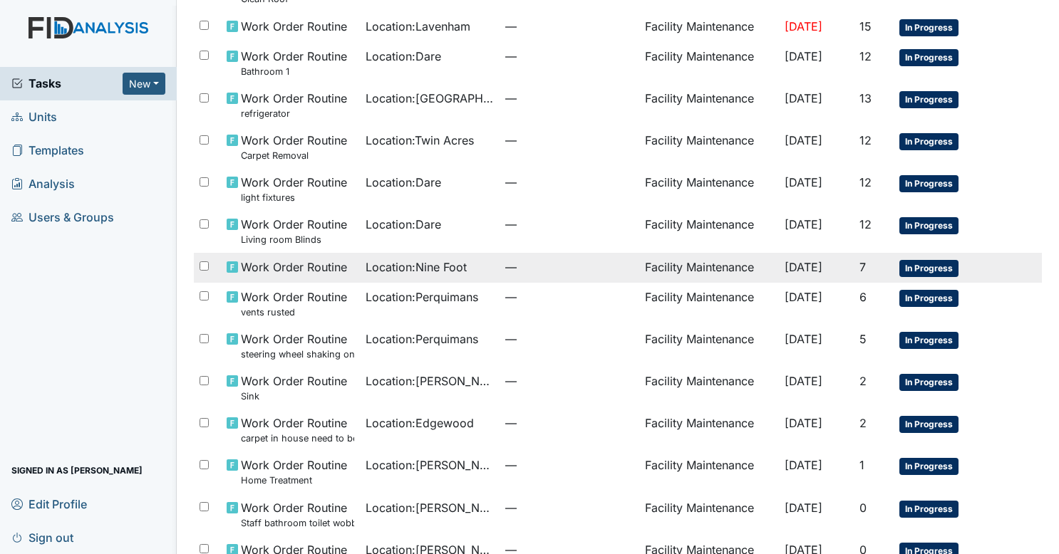
click at [505, 259] on span "—" at bounding box center [569, 267] width 128 height 17
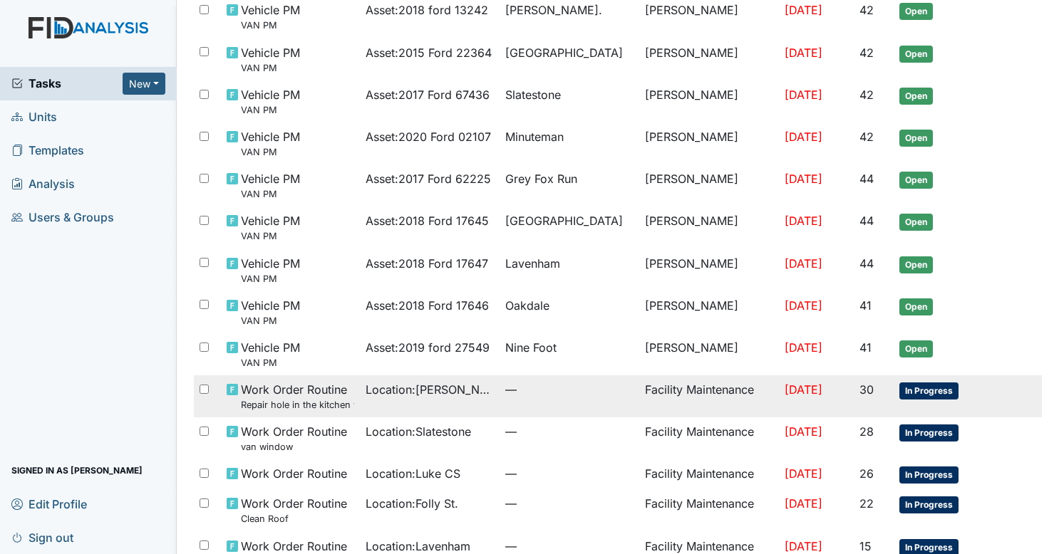
scroll to position [244, 0]
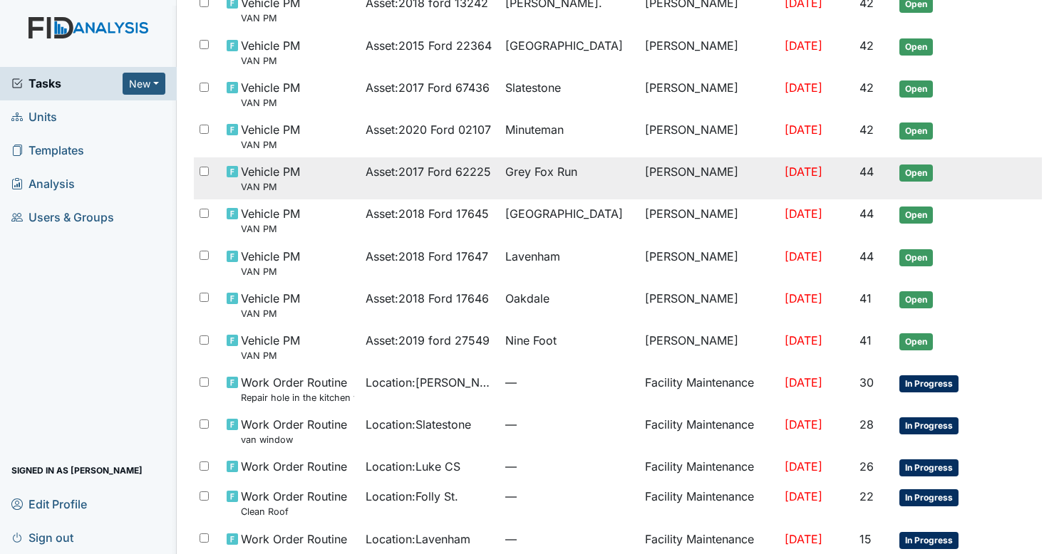
click at [581, 172] on span "Grey Fox Run" at bounding box center [569, 171] width 128 height 17
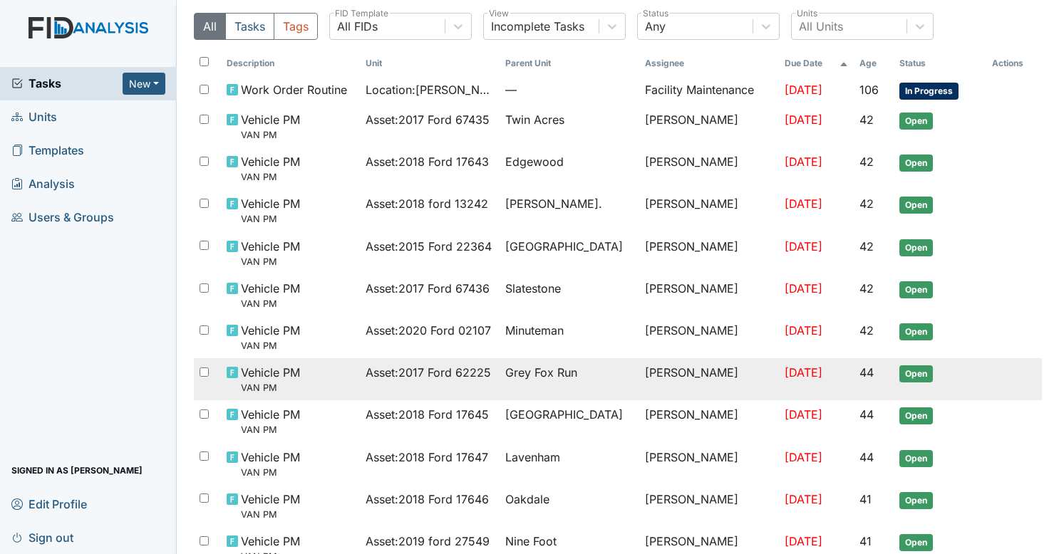
scroll to position [42, 0]
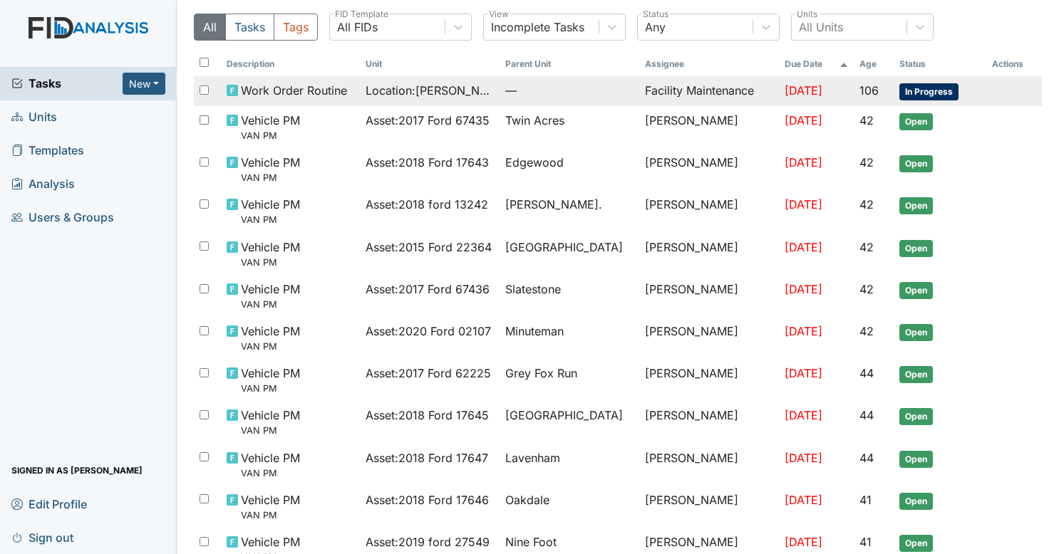
click at [466, 84] on div "Location : Leland DP" at bounding box center [430, 90] width 128 height 17
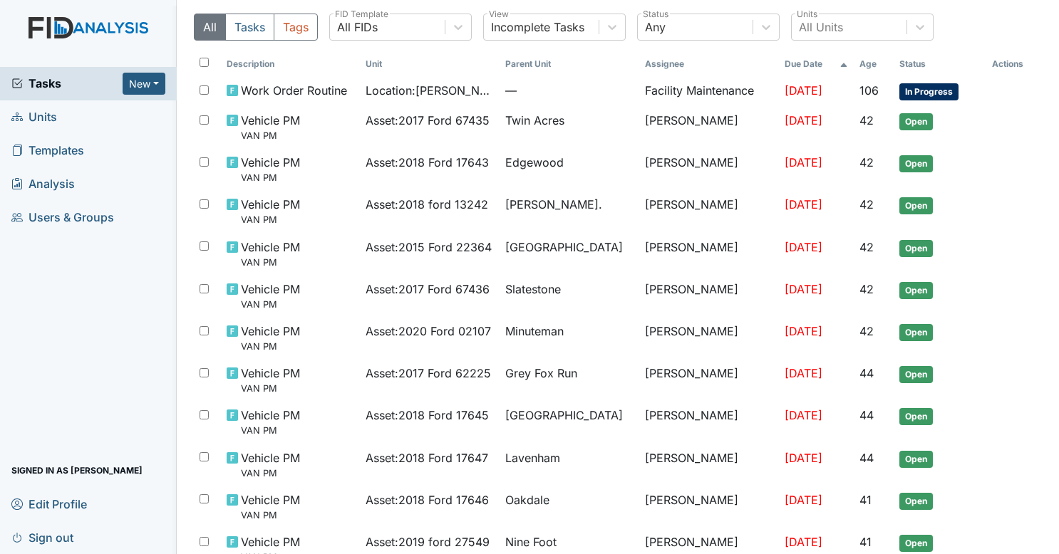
click at [53, 532] on span "Sign out" at bounding box center [42, 538] width 62 height 22
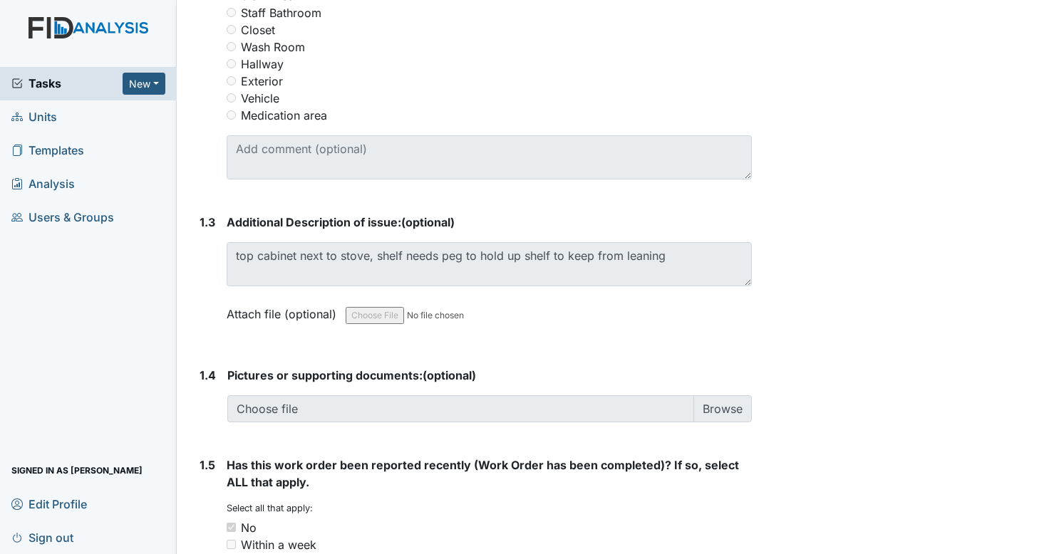
scroll to position [797, 0]
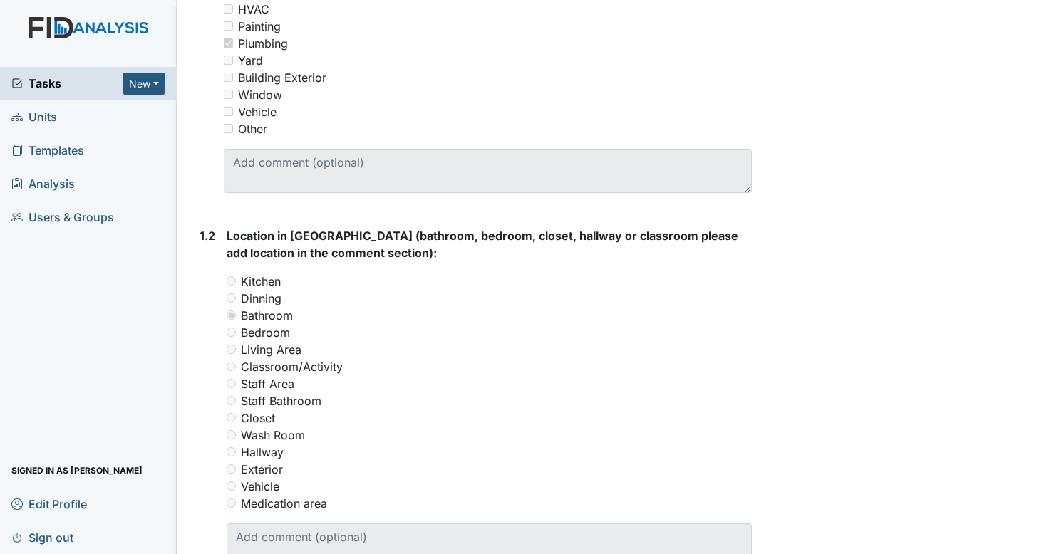
scroll to position [313, 0]
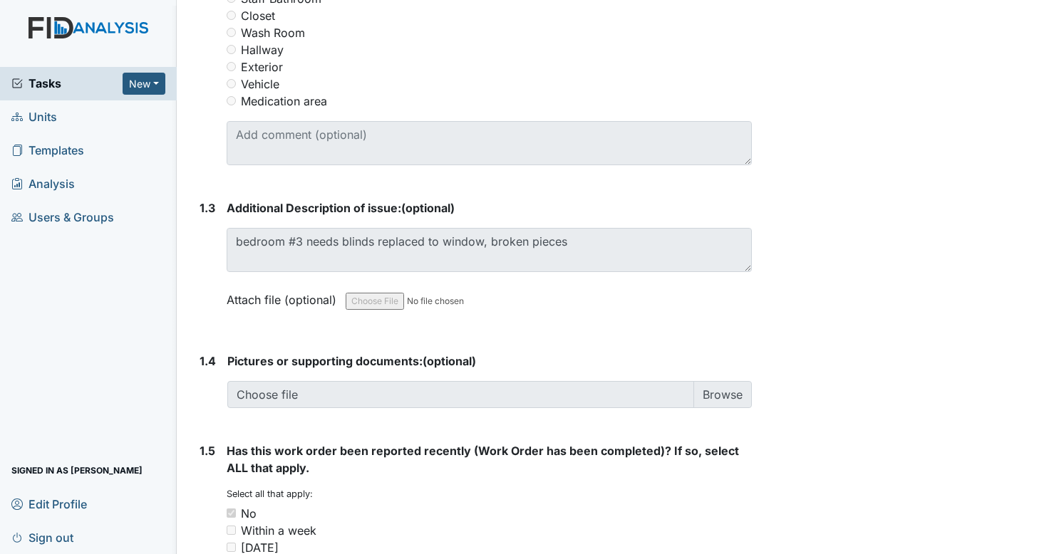
scroll to position [810, 0]
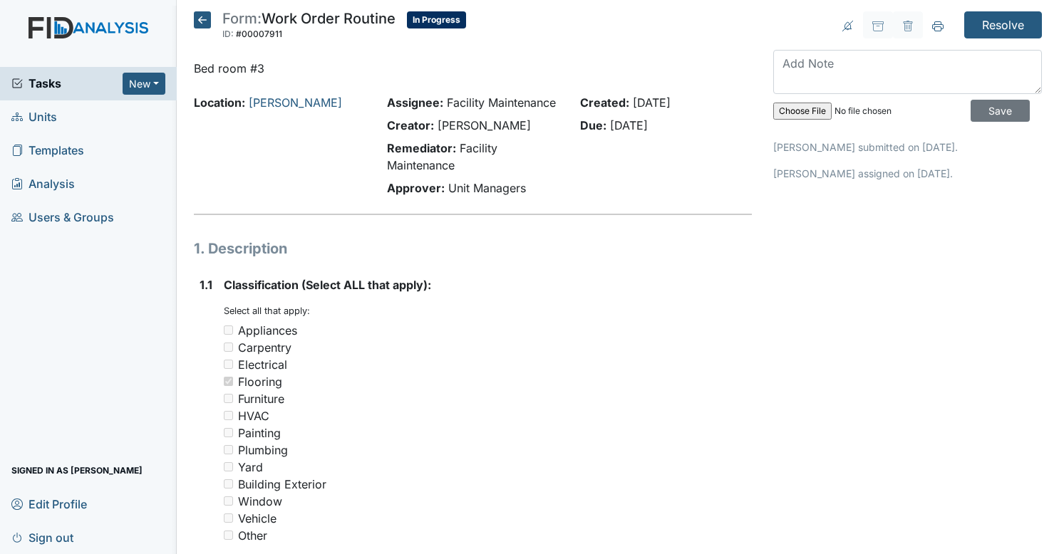
scroll to position [163, 0]
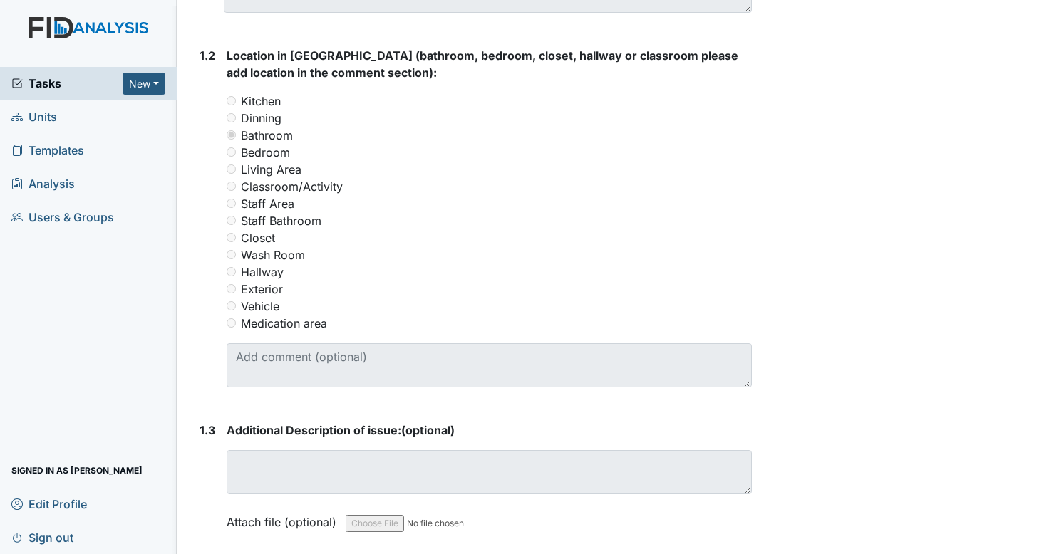
scroll to position [624, 0]
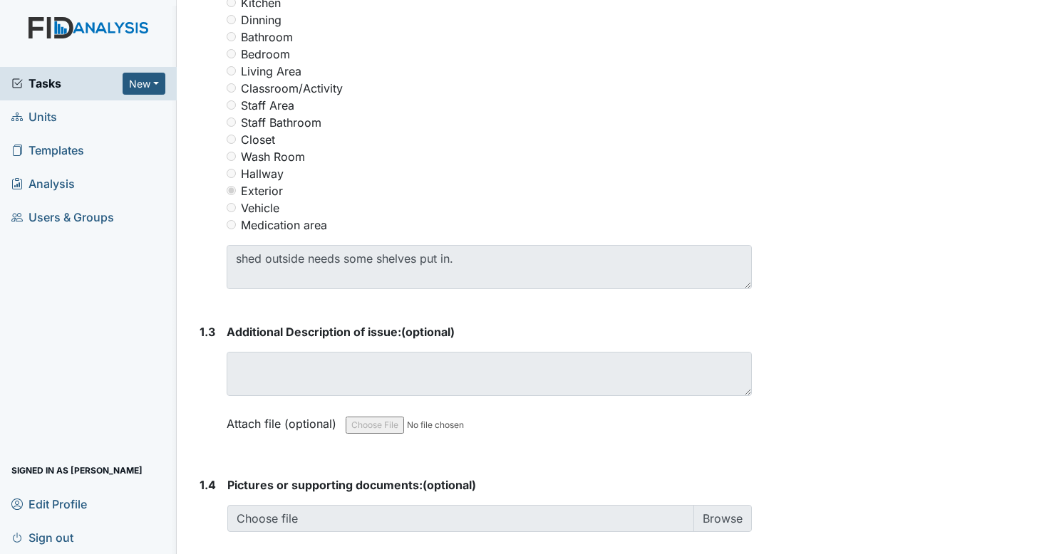
scroll to position [698, 0]
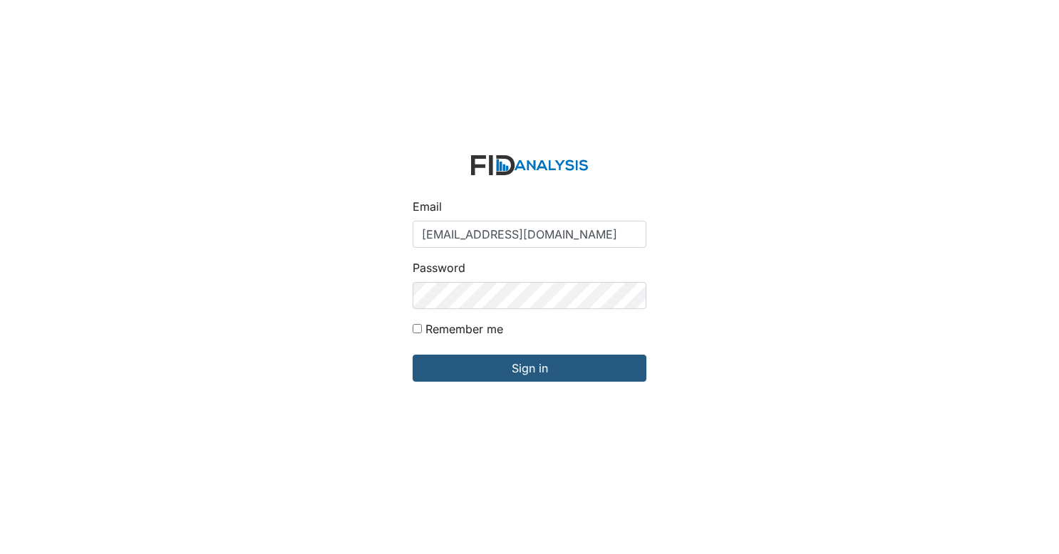
click at [480, 242] on input "Gwalton@lifeincorporated.com" at bounding box center [530, 234] width 234 height 27
type input "[EMAIL_ADDRESS][DOMAIN_NAME]"
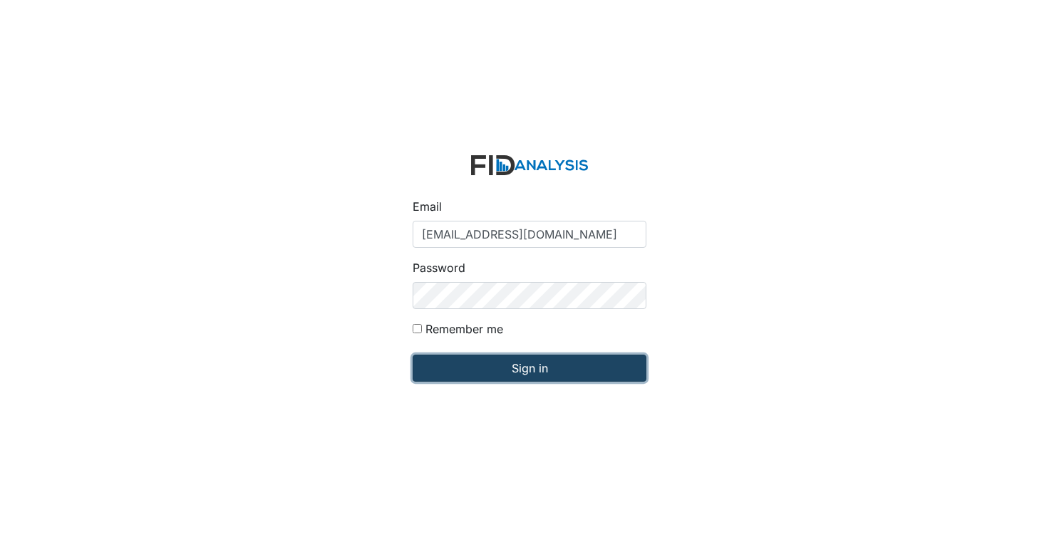
click at [476, 375] on input "Sign in" at bounding box center [530, 368] width 234 height 27
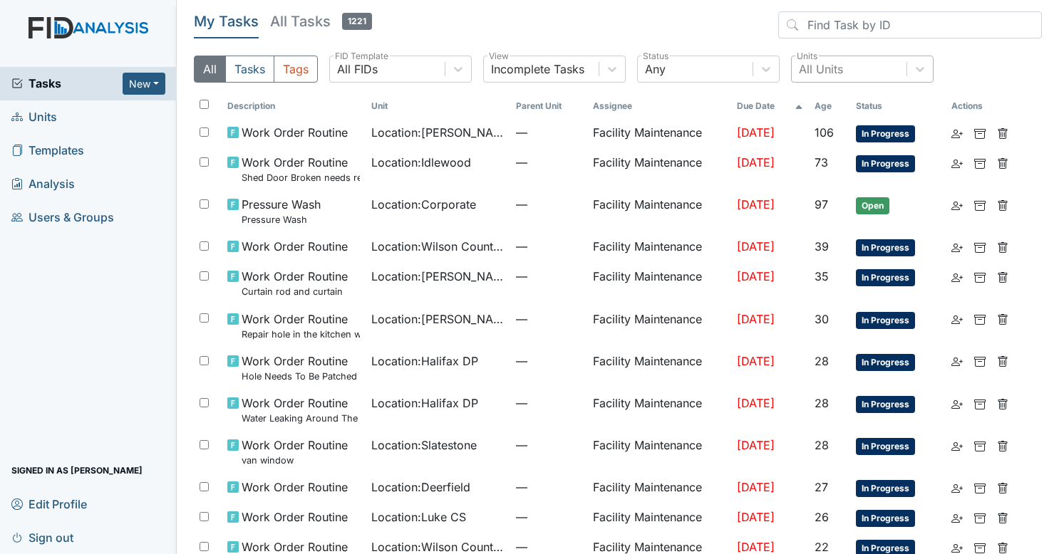
click at [857, 72] on div "All Units" at bounding box center [849, 69] width 115 height 26
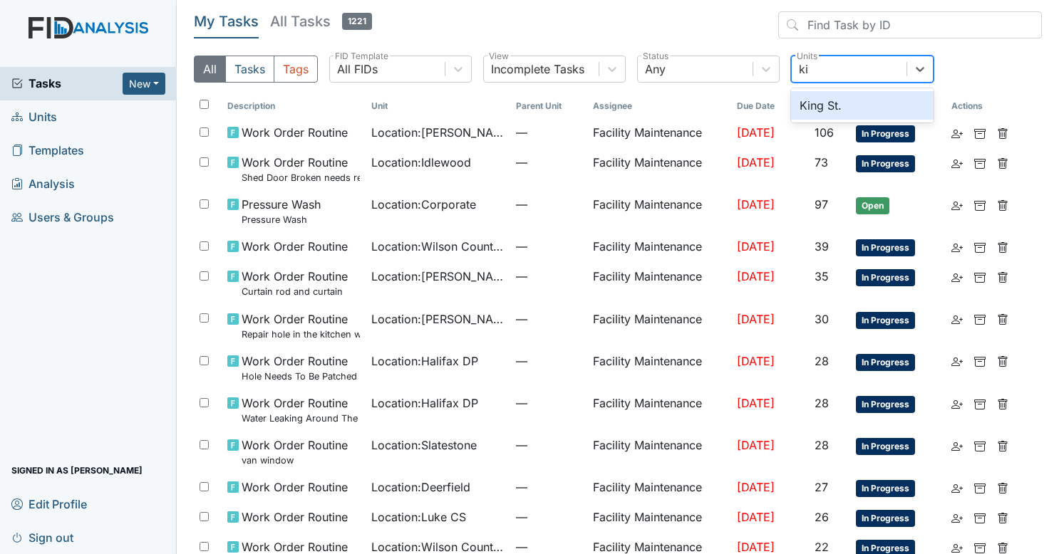
type input "kin"
click at [843, 108] on div "King St." at bounding box center [862, 105] width 143 height 29
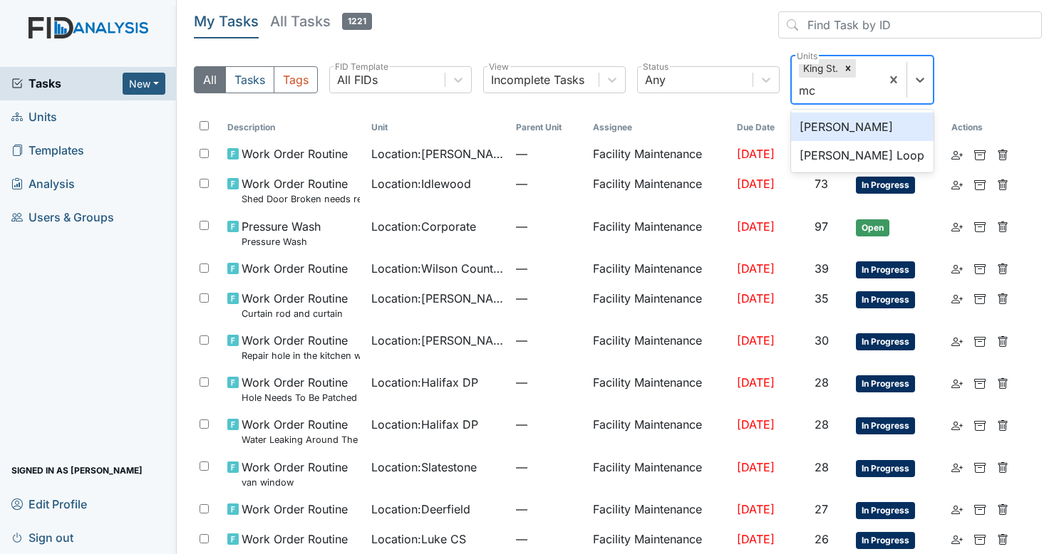
type input "mcf"
click at [840, 121] on div "McFarland" at bounding box center [862, 127] width 143 height 29
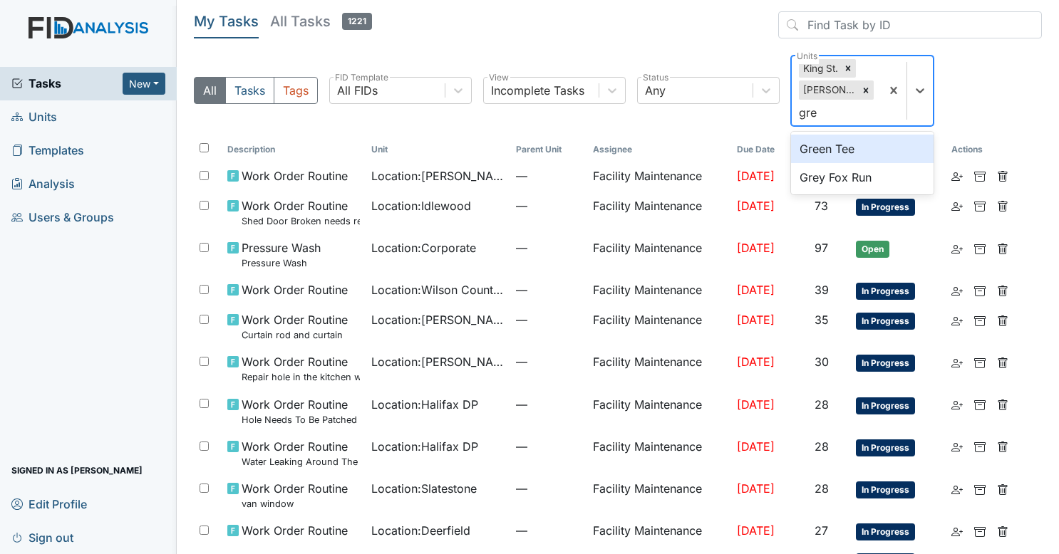
type input "gree"
click at [840, 141] on div "Green Tee" at bounding box center [862, 149] width 143 height 29
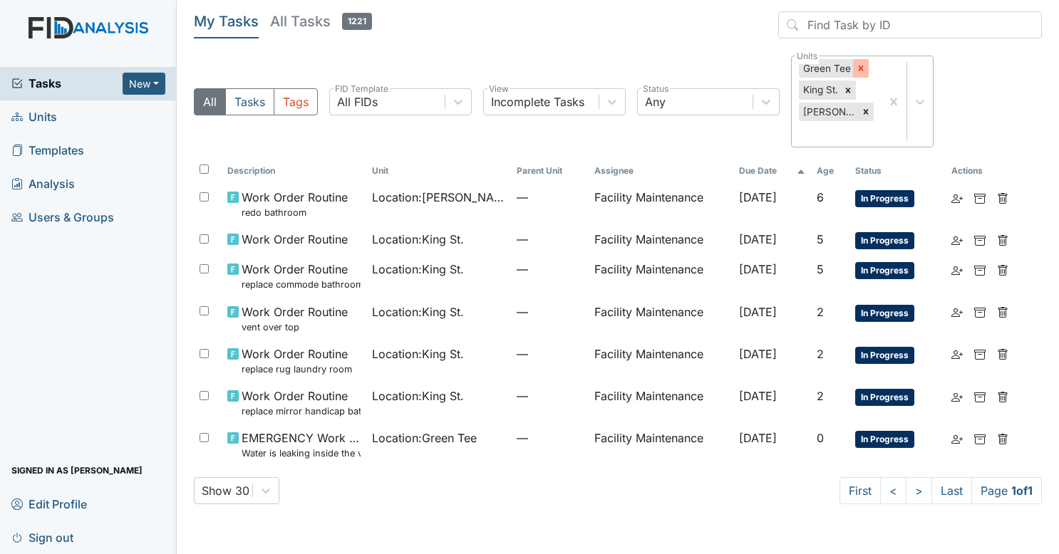
click at [858, 66] on icon at bounding box center [860, 68] width 5 height 5
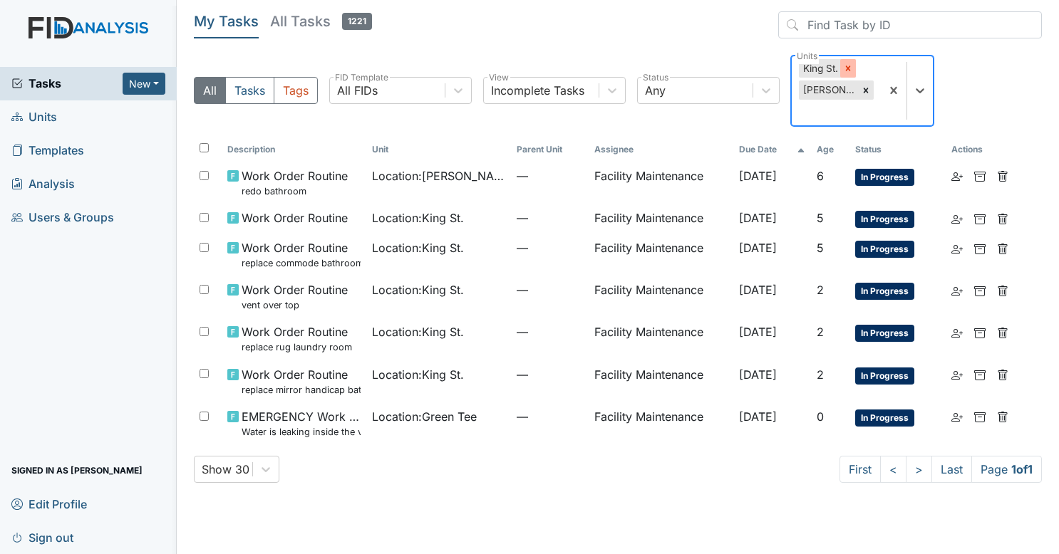
click at [849, 68] on icon at bounding box center [848, 68] width 10 height 10
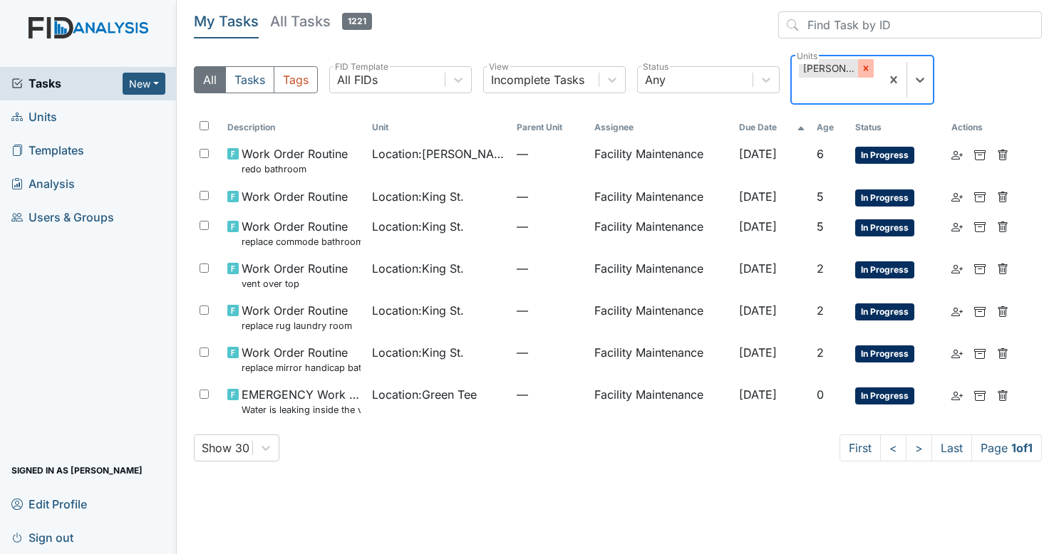
click at [861, 65] on icon at bounding box center [866, 68] width 10 height 10
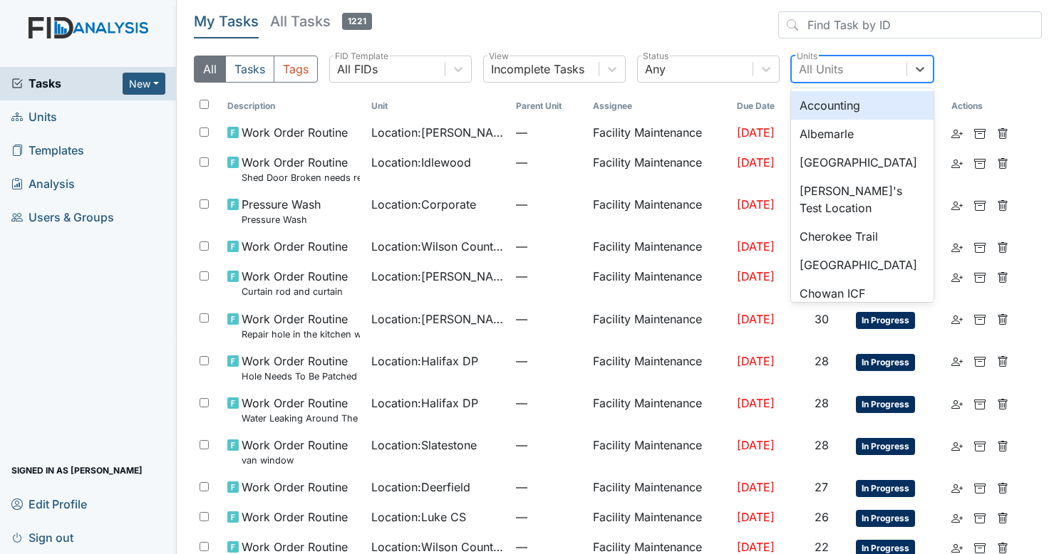
click at [852, 64] on div "All Units" at bounding box center [849, 69] width 115 height 26
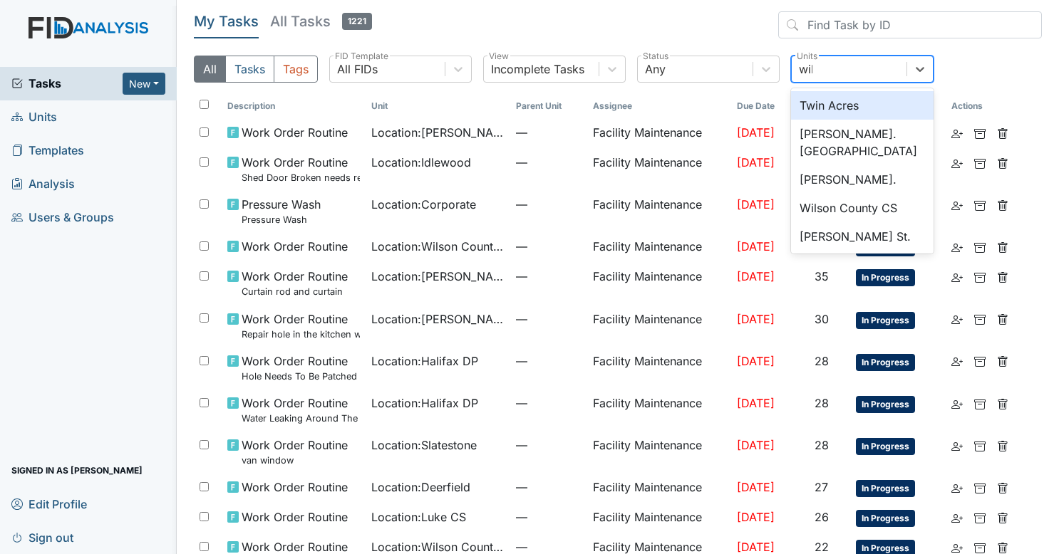
type input "wils"
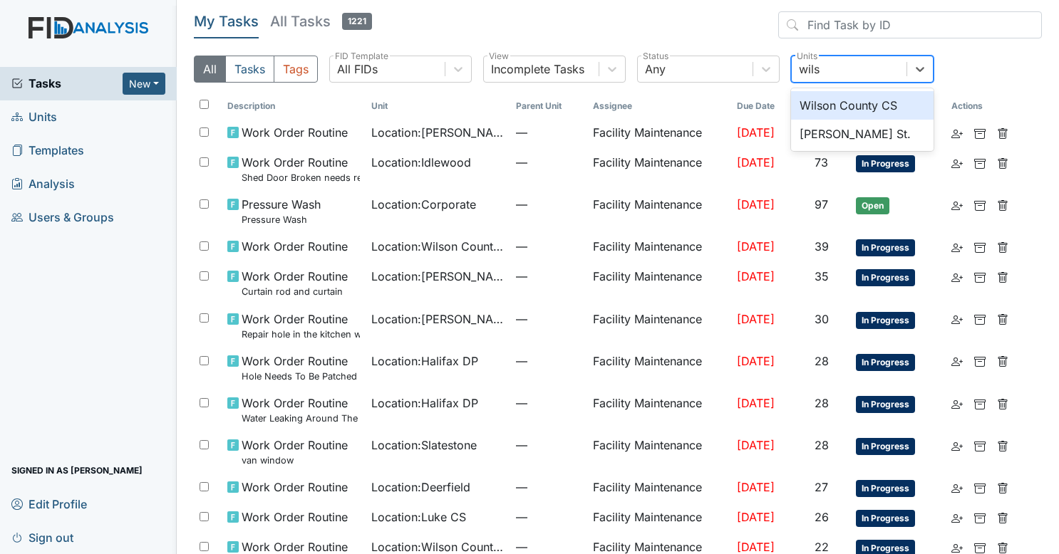
click at [852, 100] on div "Wilson County CS" at bounding box center [862, 105] width 143 height 29
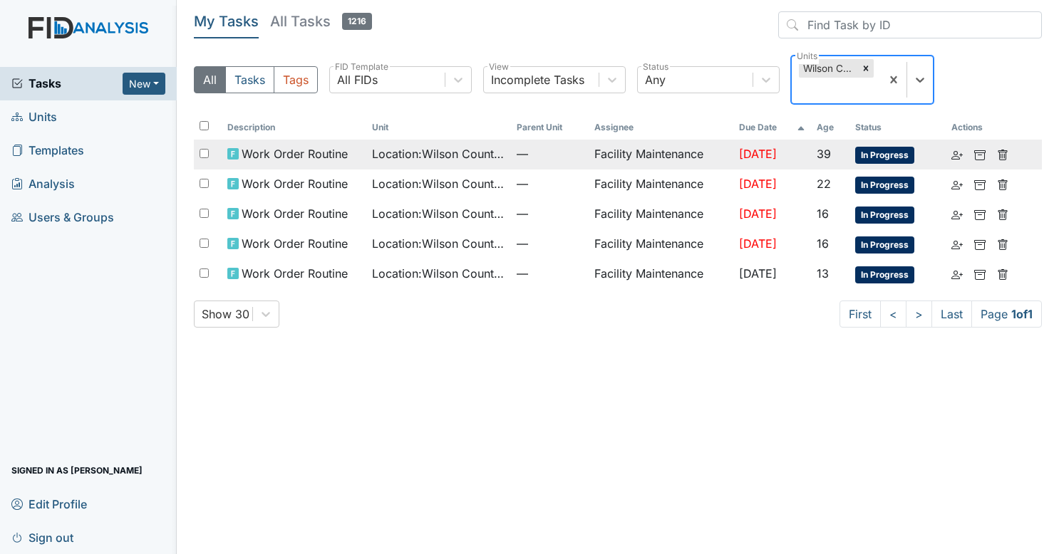
click at [477, 168] on td "Location : Wilson County CS" at bounding box center [438, 155] width 145 height 30
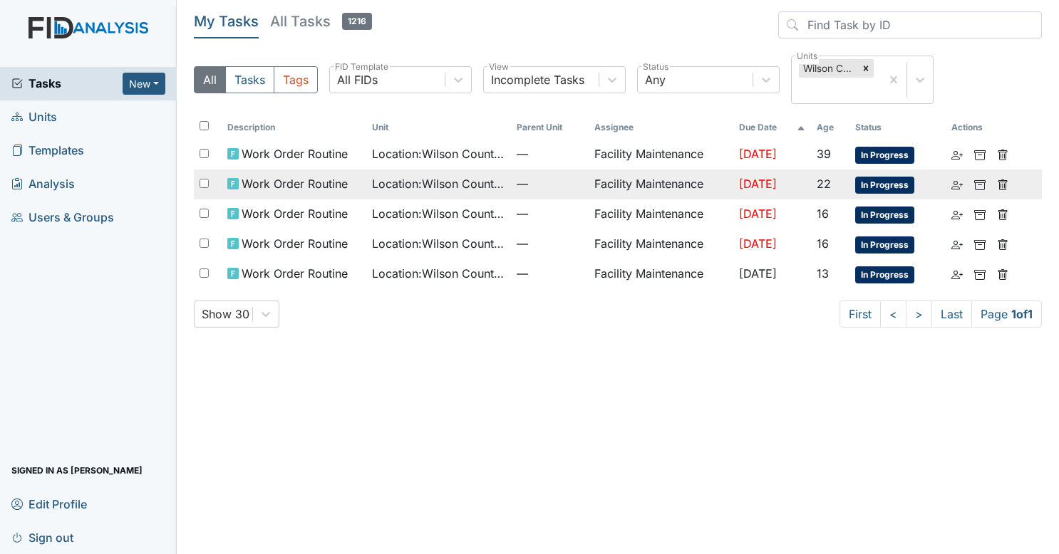
click at [425, 189] on span "Location : Wilson County CS" at bounding box center [438, 183] width 133 height 17
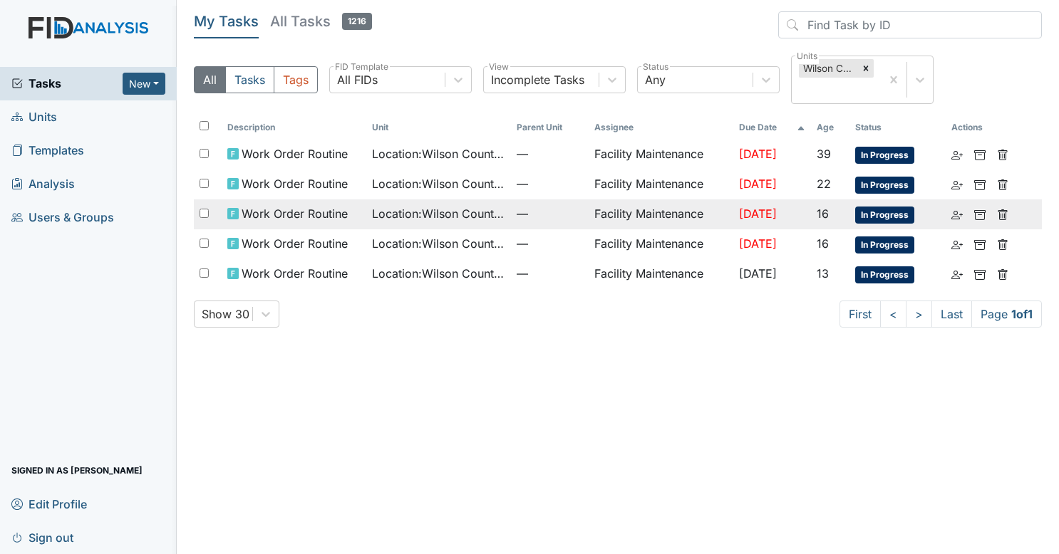
click at [296, 217] on span "Work Order Routine" at bounding box center [295, 213] width 106 height 17
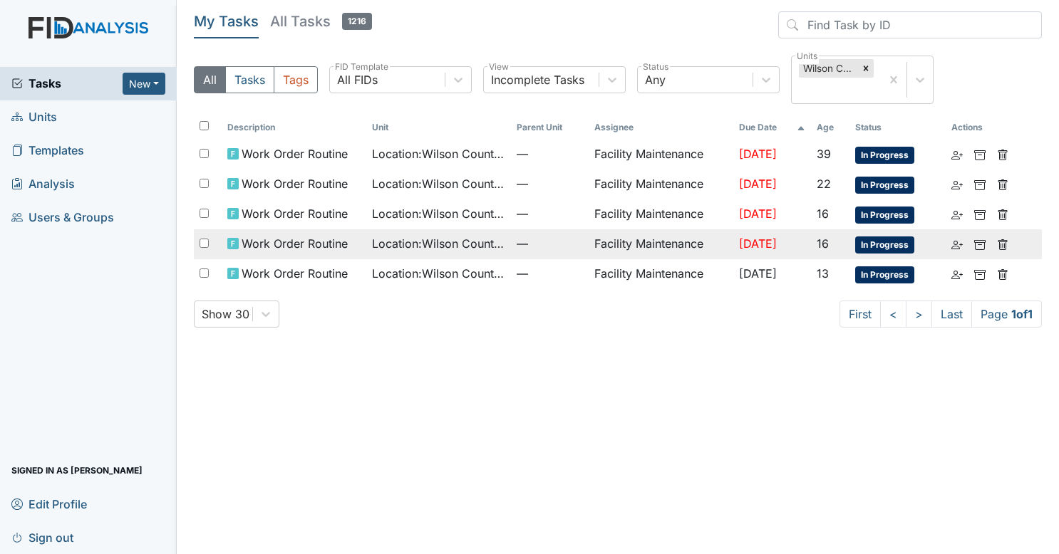
click at [336, 251] on td "Work Order Routine" at bounding box center [294, 244] width 145 height 30
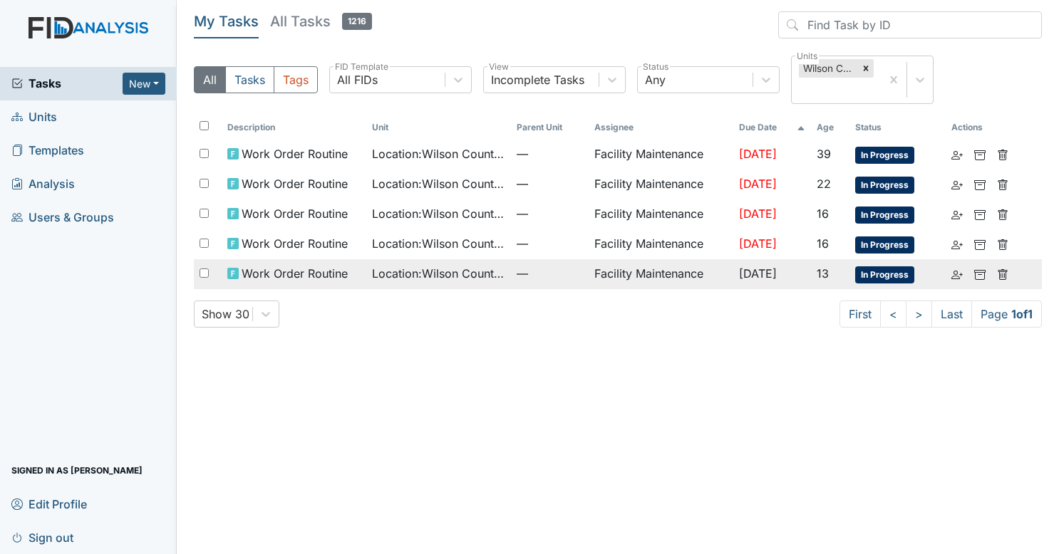
click at [385, 281] on td "Location : Wilson County CS" at bounding box center [438, 274] width 145 height 30
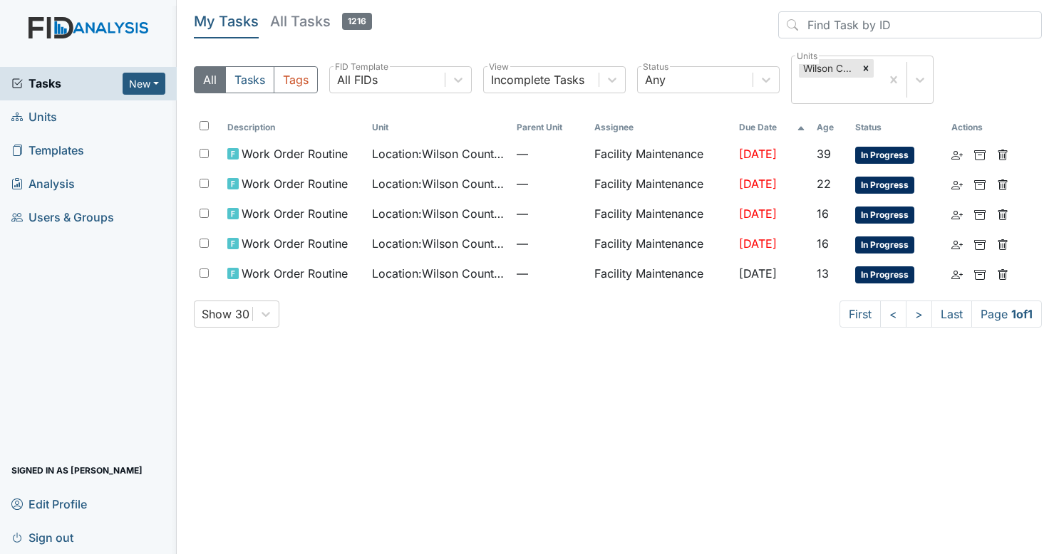
click at [46, 534] on span "Sign out" at bounding box center [42, 538] width 62 height 22
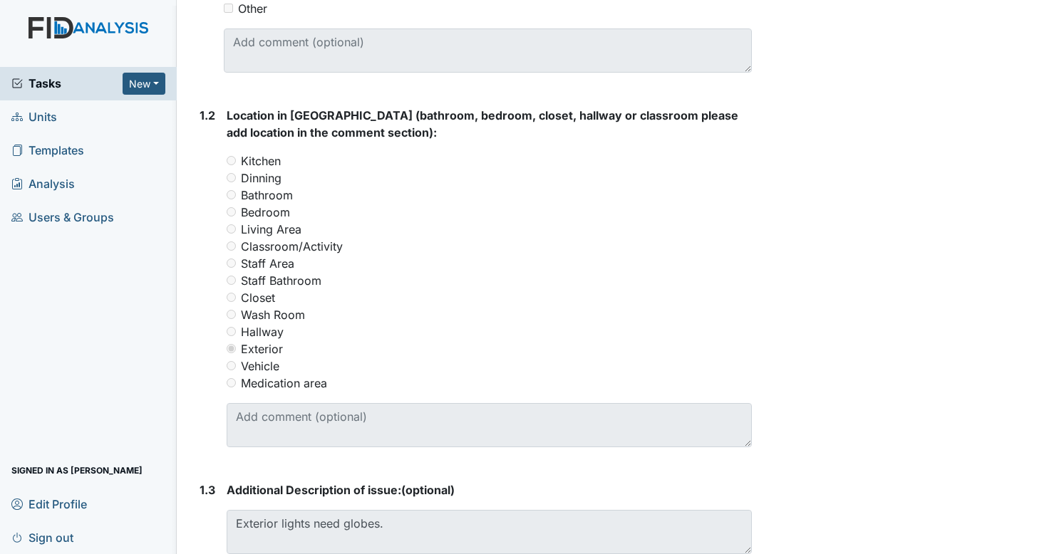
scroll to position [811, 0]
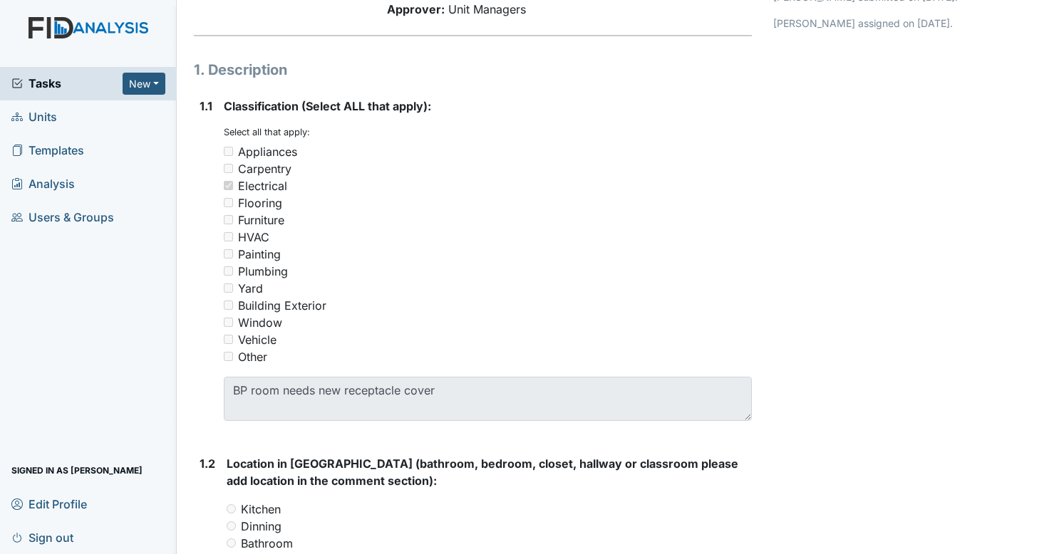
scroll to position [150, 0]
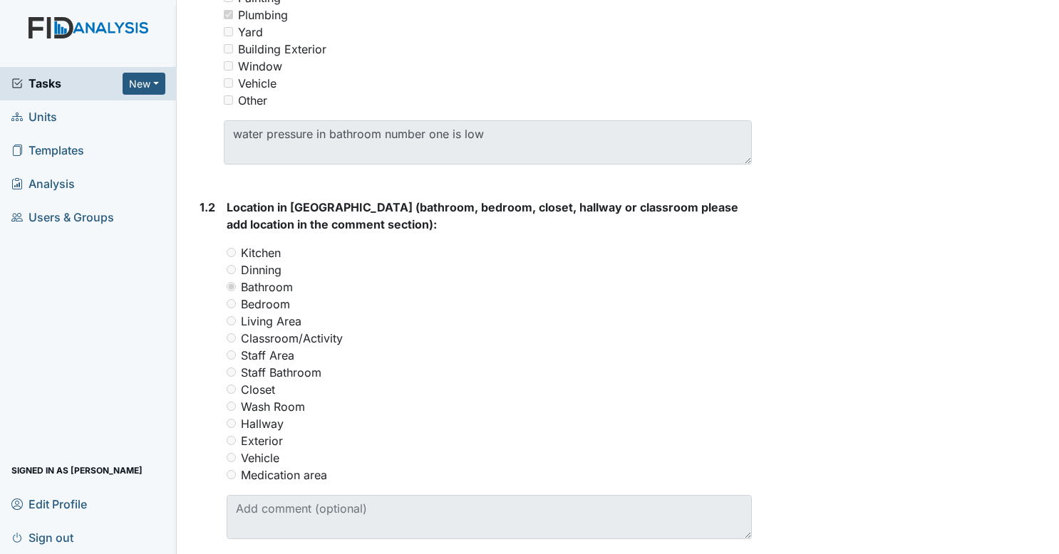
scroll to position [406, 0]
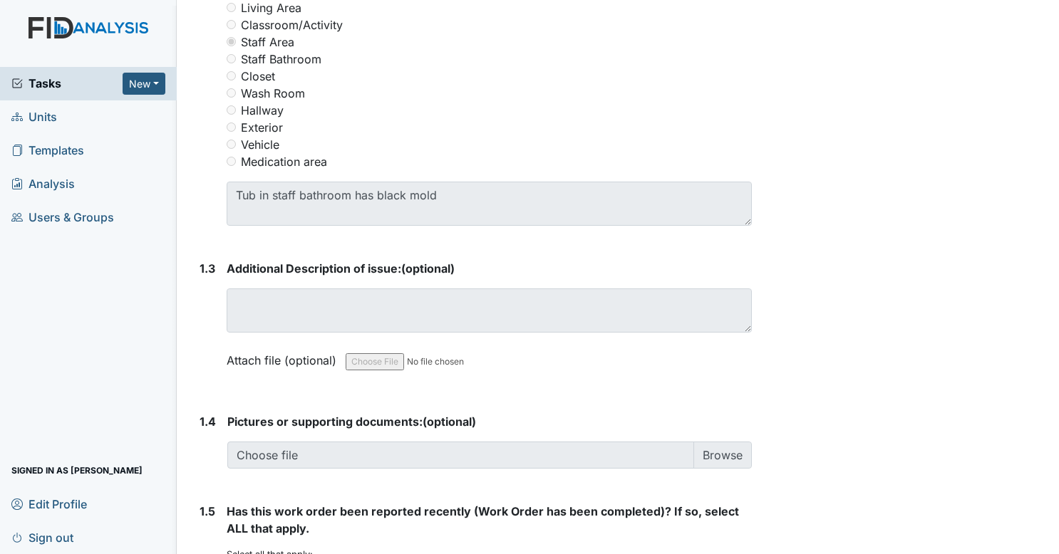
scroll to position [723, 0]
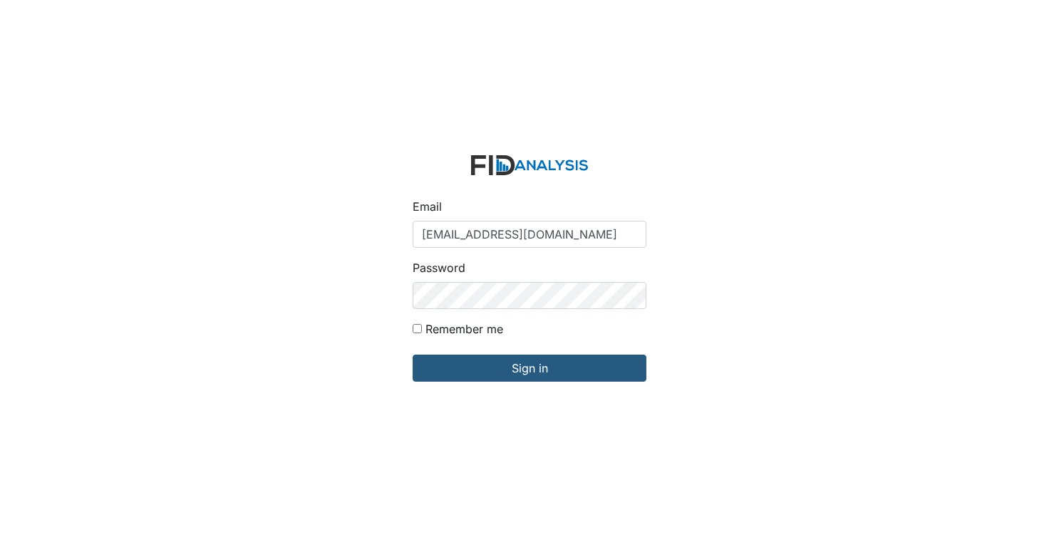
click at [480, 242] on input "zsmith@lifeincorporated.com" at bounding box center [530, 234] width 234 height 27
type input "[EMAIL_ADDRESS][DOMAIN_NAME]"
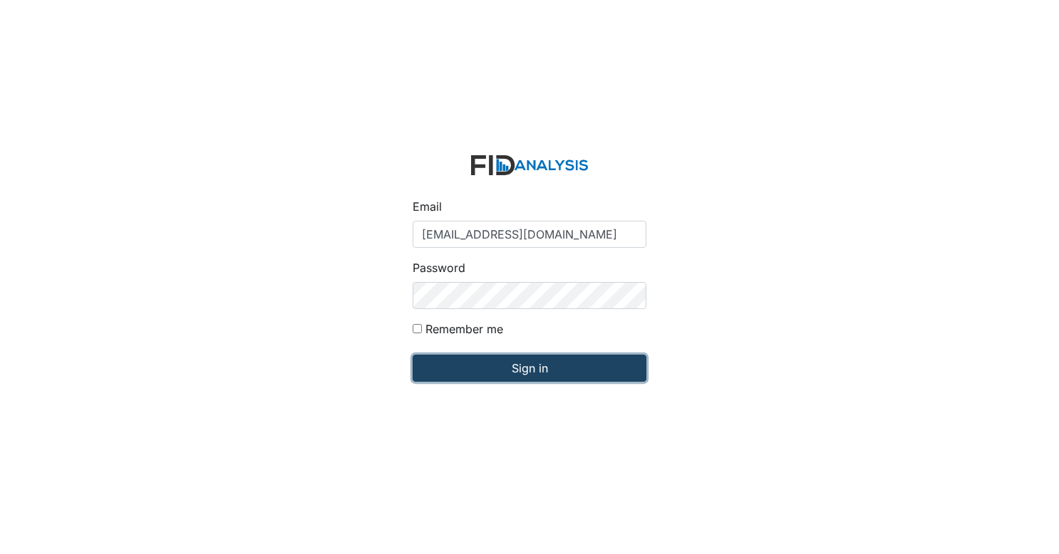
click at [549, 363] on input "Sign in" at bounding box center [530, 368] width 234 height 27
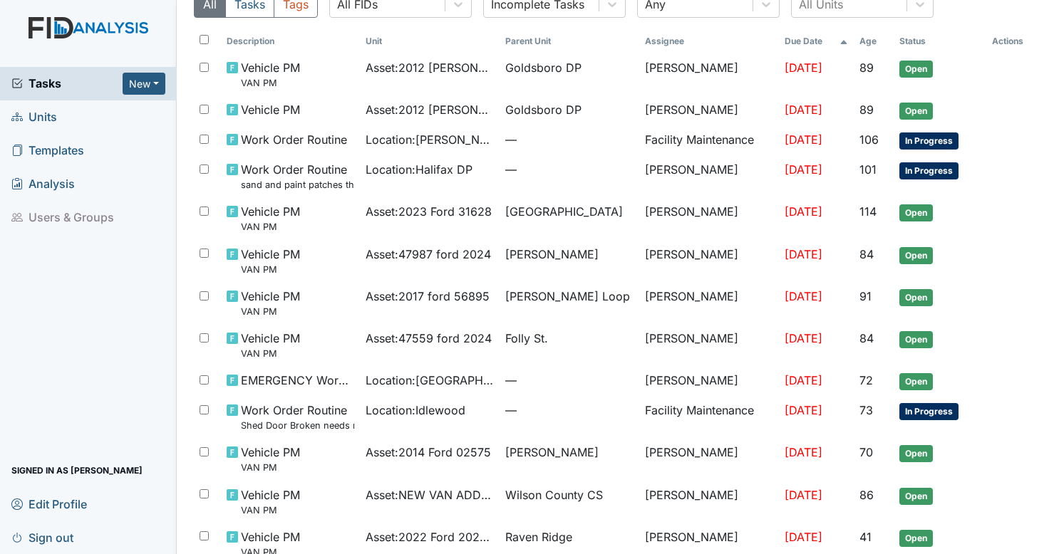
scroll to position [70, 0]
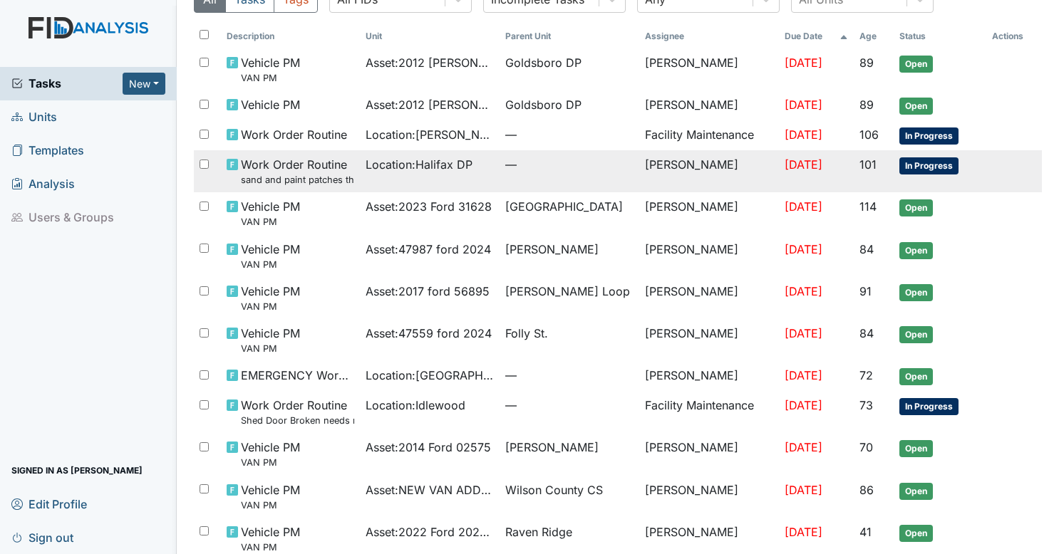
click at [562, 156] on span "—" at bounding box center [569, 164] width 128 height 17
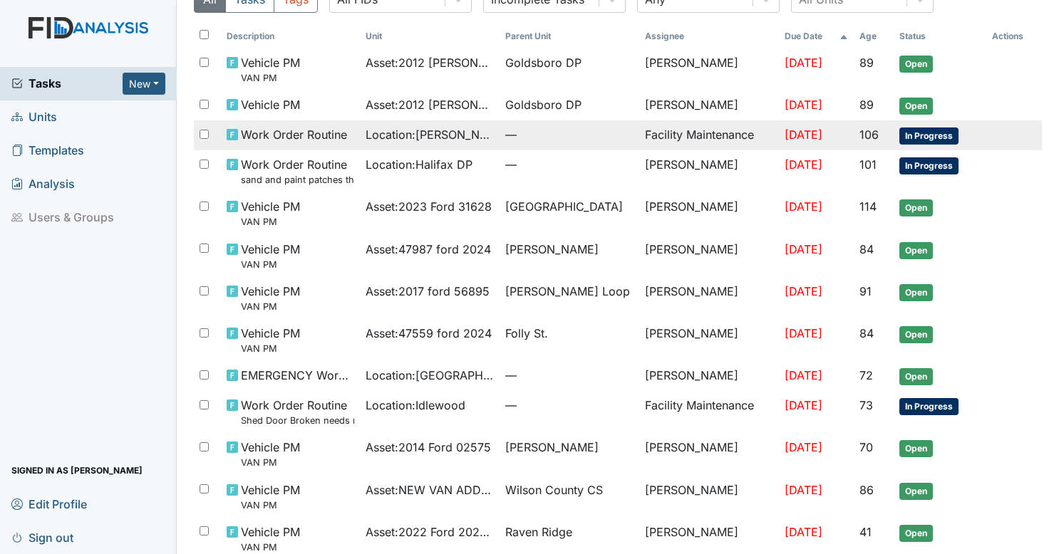
click at [461, 140] on span "Location : Leland DP" at bounding box center [430, 134] width 128 height 17
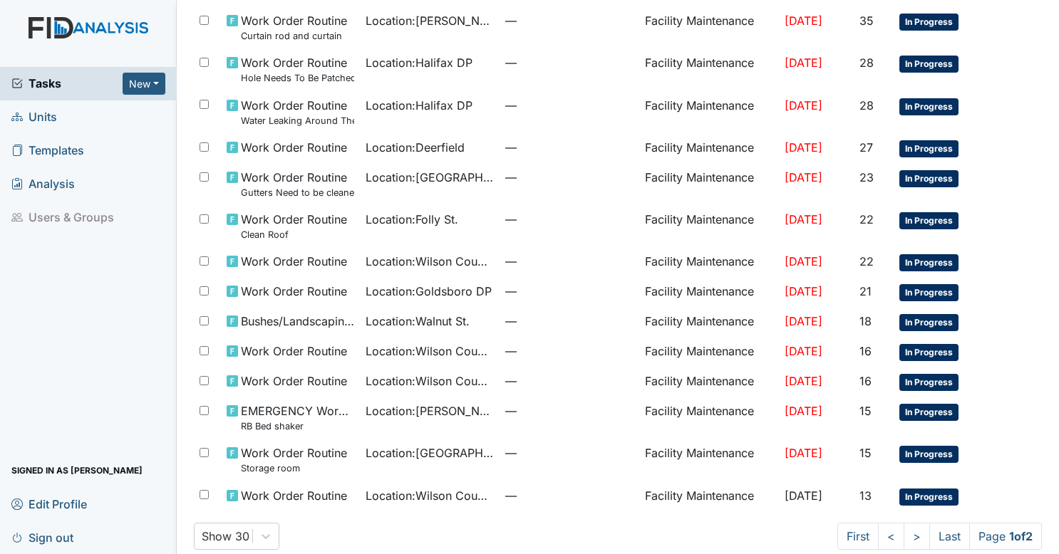
scroll to position [750, 0]
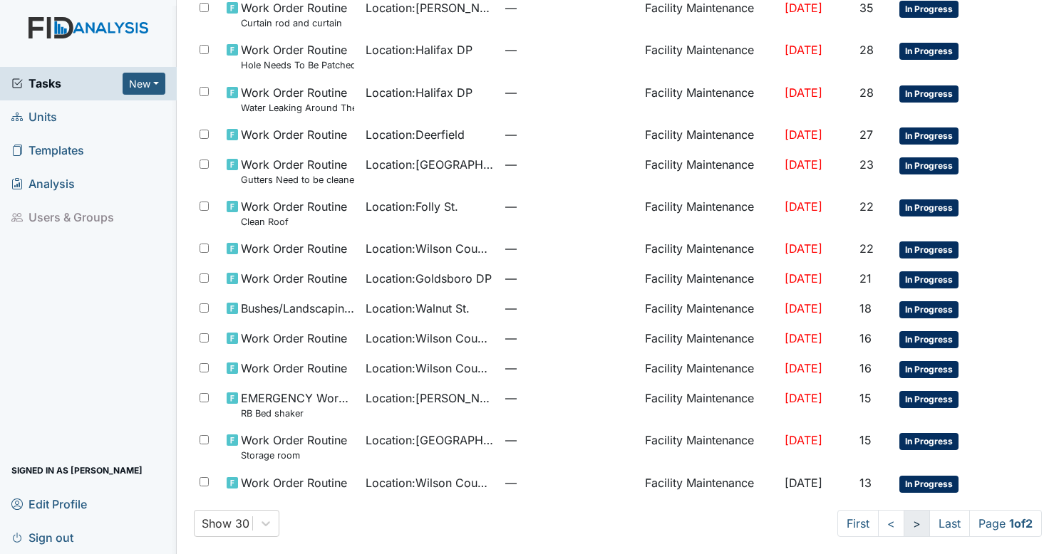
click at [904, 519] on link ">" at bounding box center [917, 523] width 26 height 27
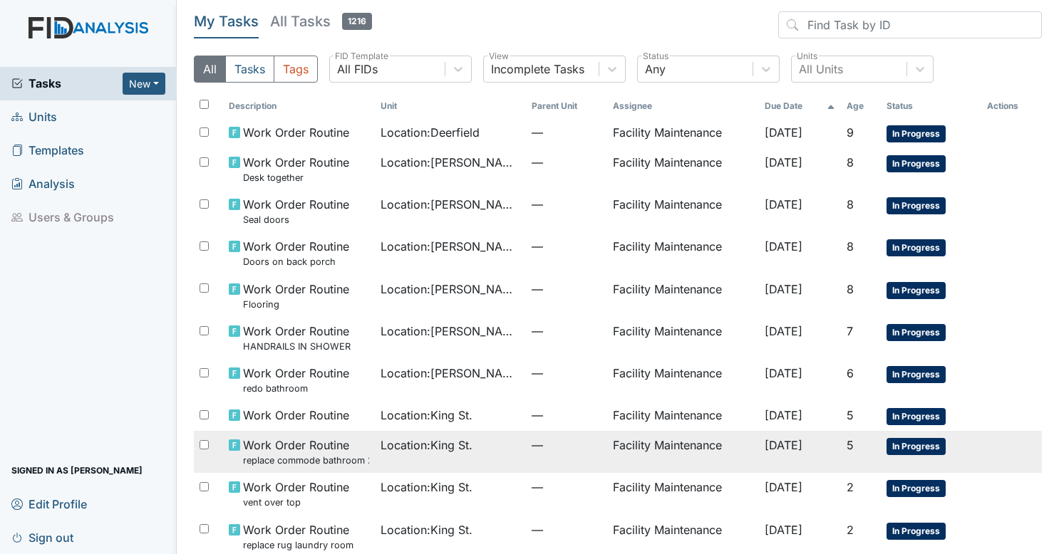
scroll to position [612, 0]
